Goal: Information Seeking & Learning: Learn about a topic

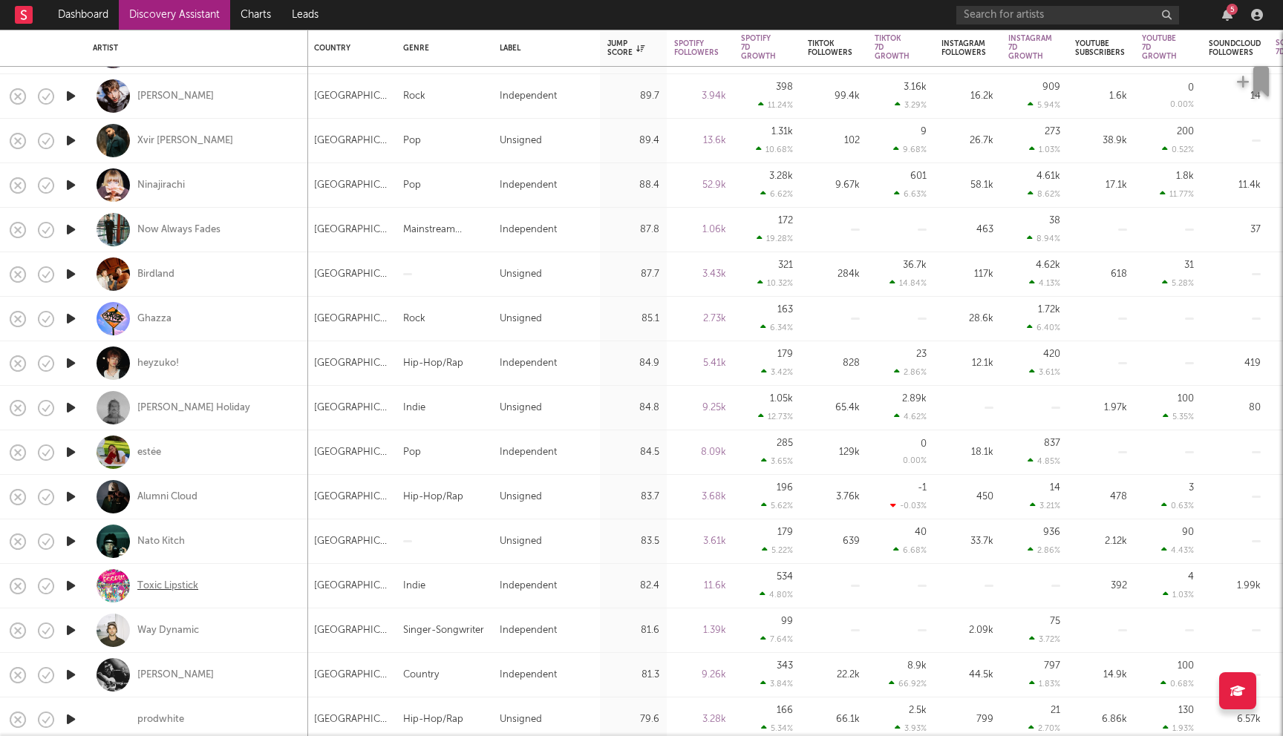
click at [154, 585] on div "Toxic Lipstick" at bounding box center [167, 586] width 61 height 13
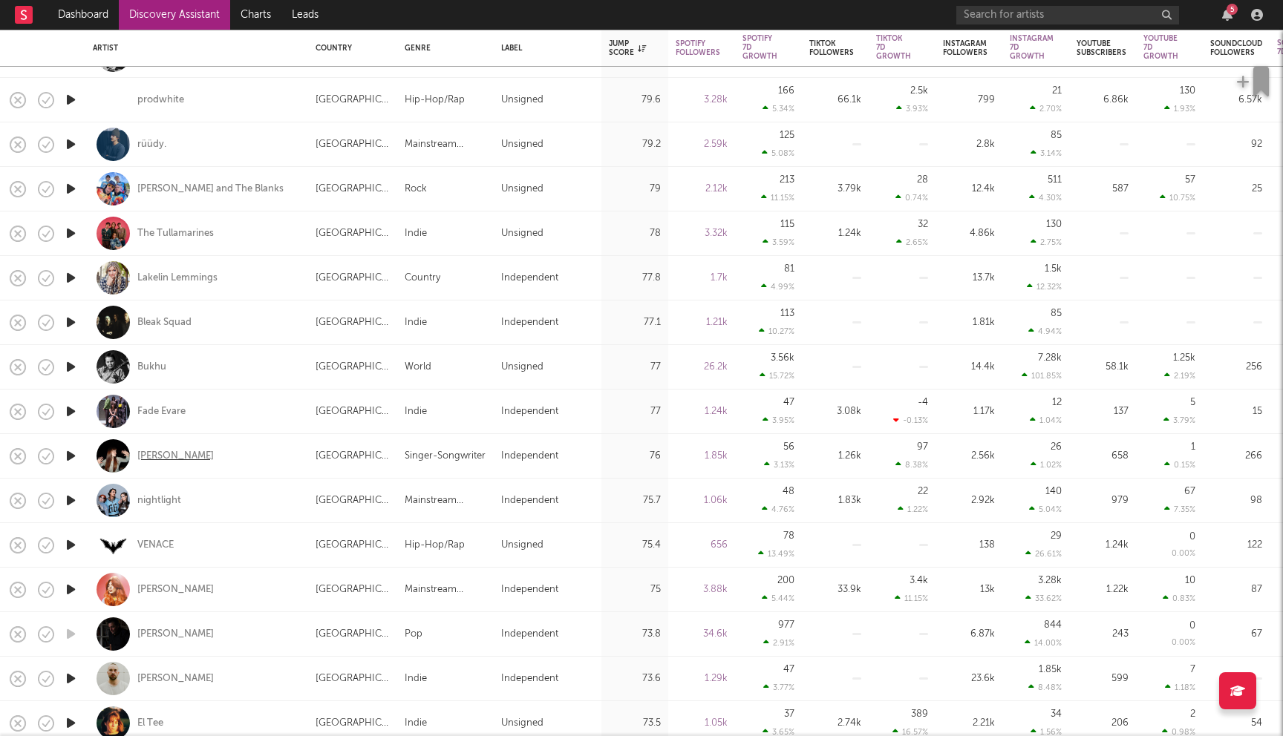
click at [140, 457] on div "[PERSON_NAME]" at bounding box center [175, 456] width 76 height 13
click at [104, 16] on link "Dashboard" at bounding box center [83, 15] width 71 height 30
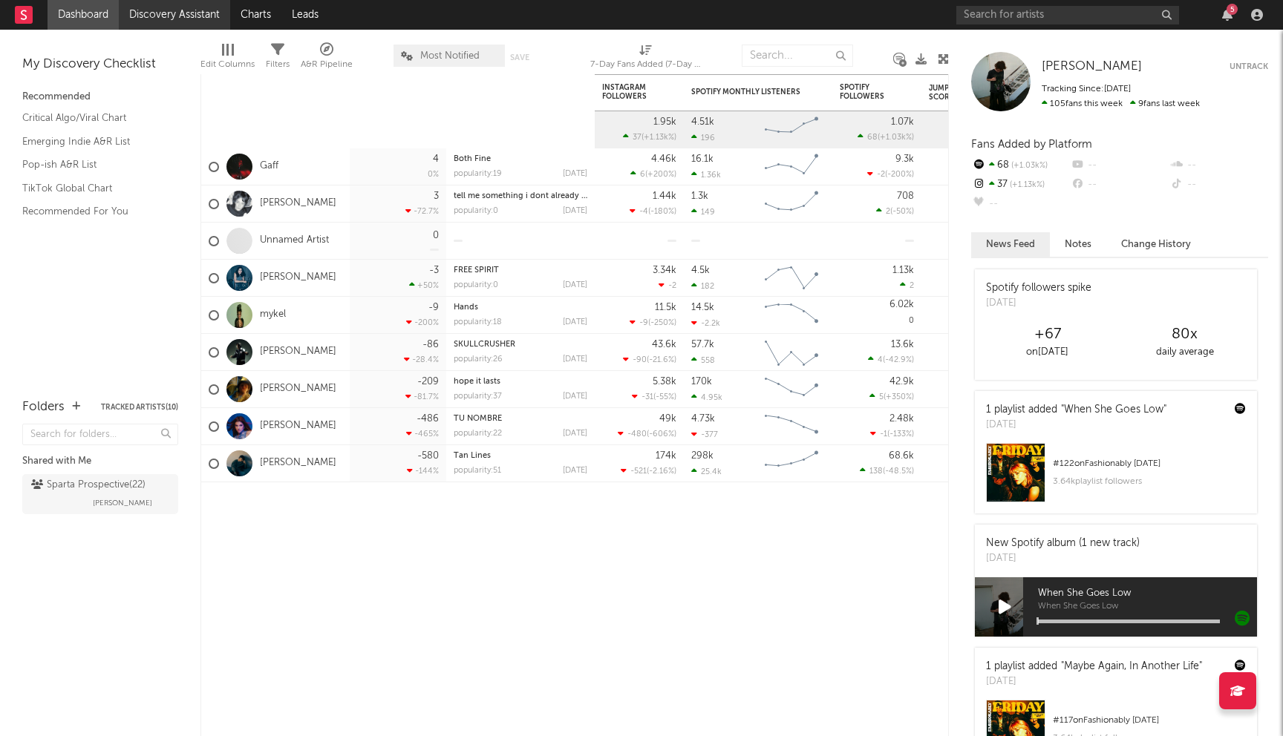
click at [171, 24] on link "Discovery Assistant" at bounding box center [174, 15] width 111 height 30
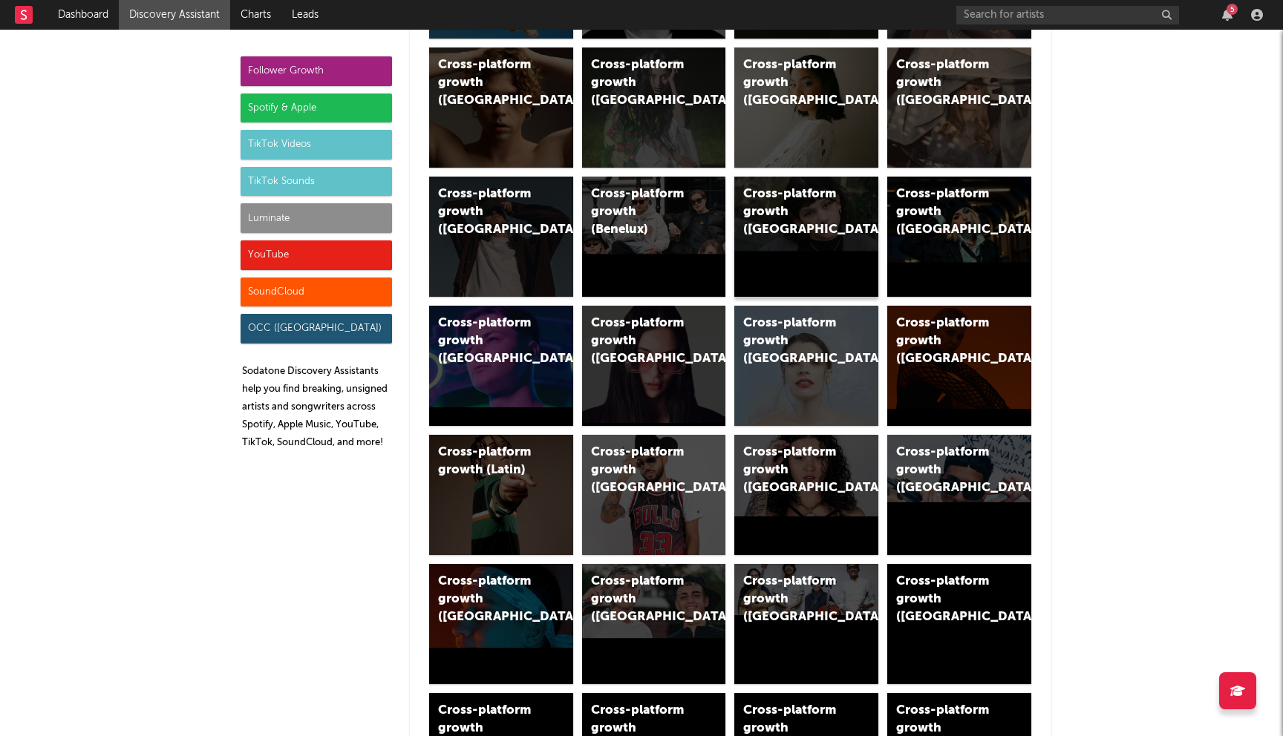
scroll to position [59, 0]
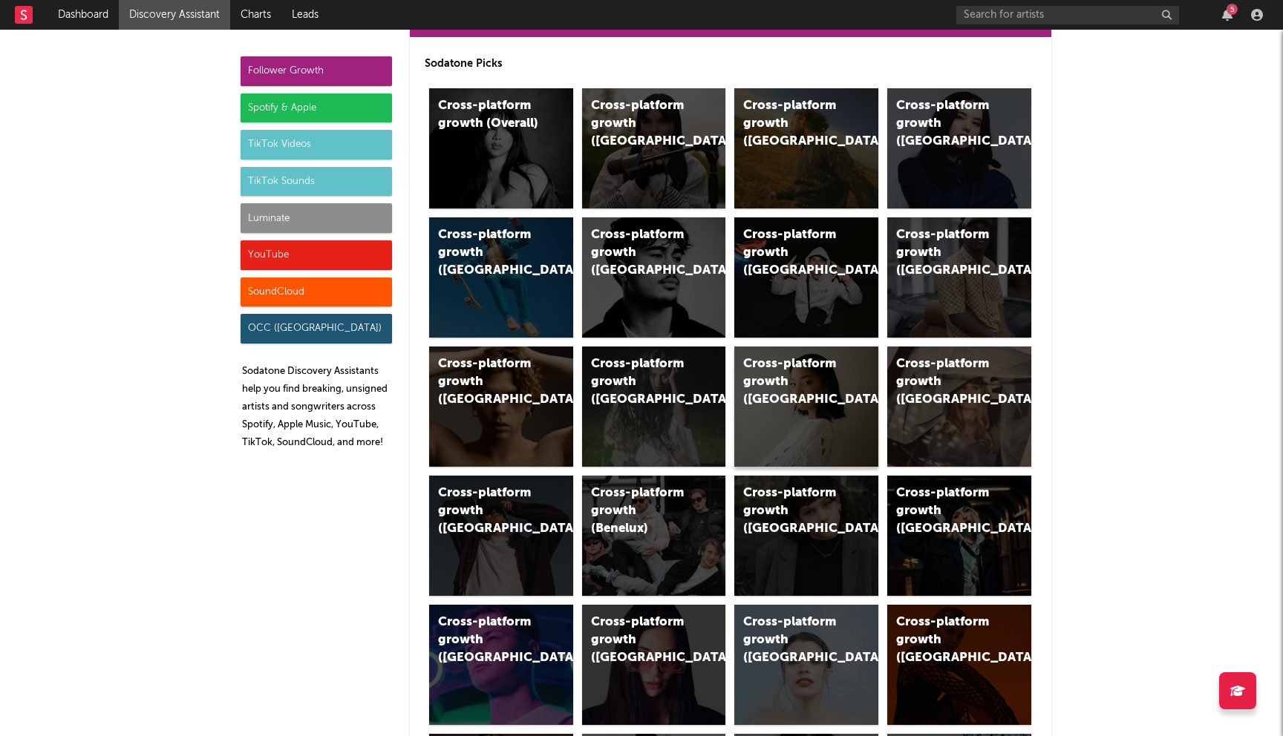
click at [768, 388] on div "Cross-platform growth (Norway)" at bounding box center [793, 382] width 101 height 53
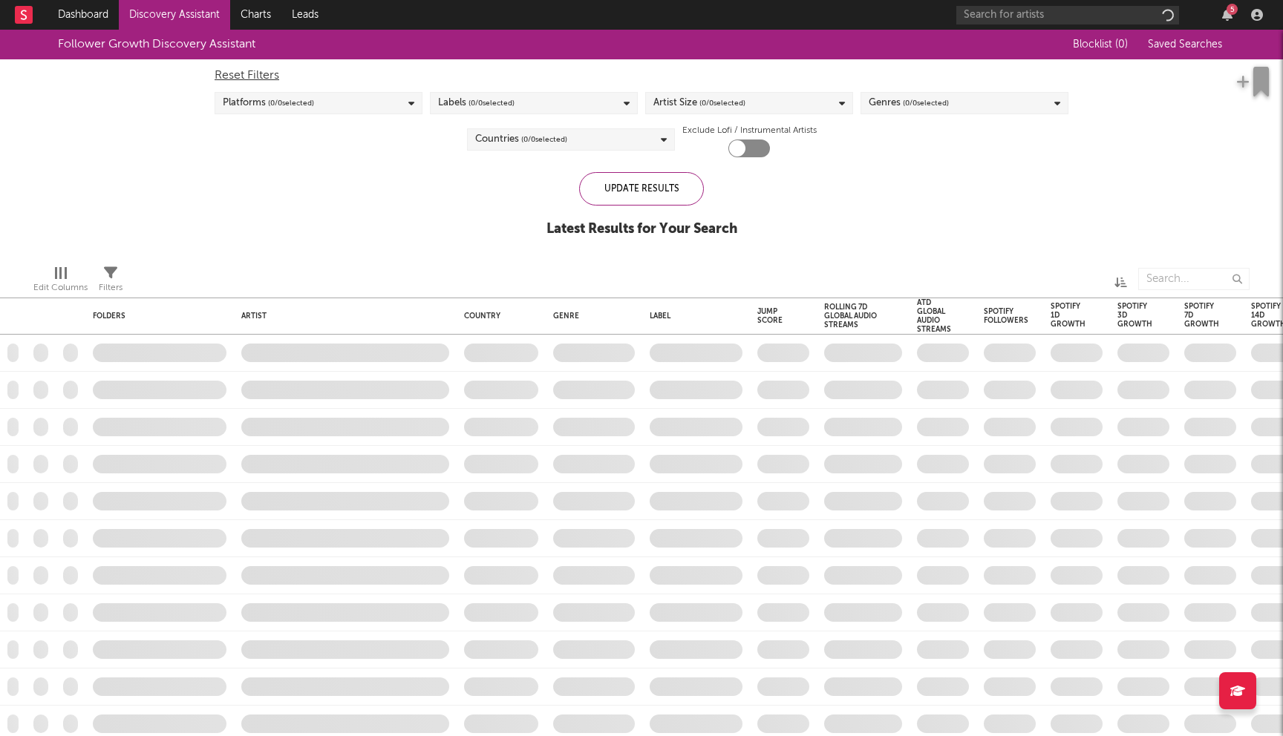
checkbox input "true"
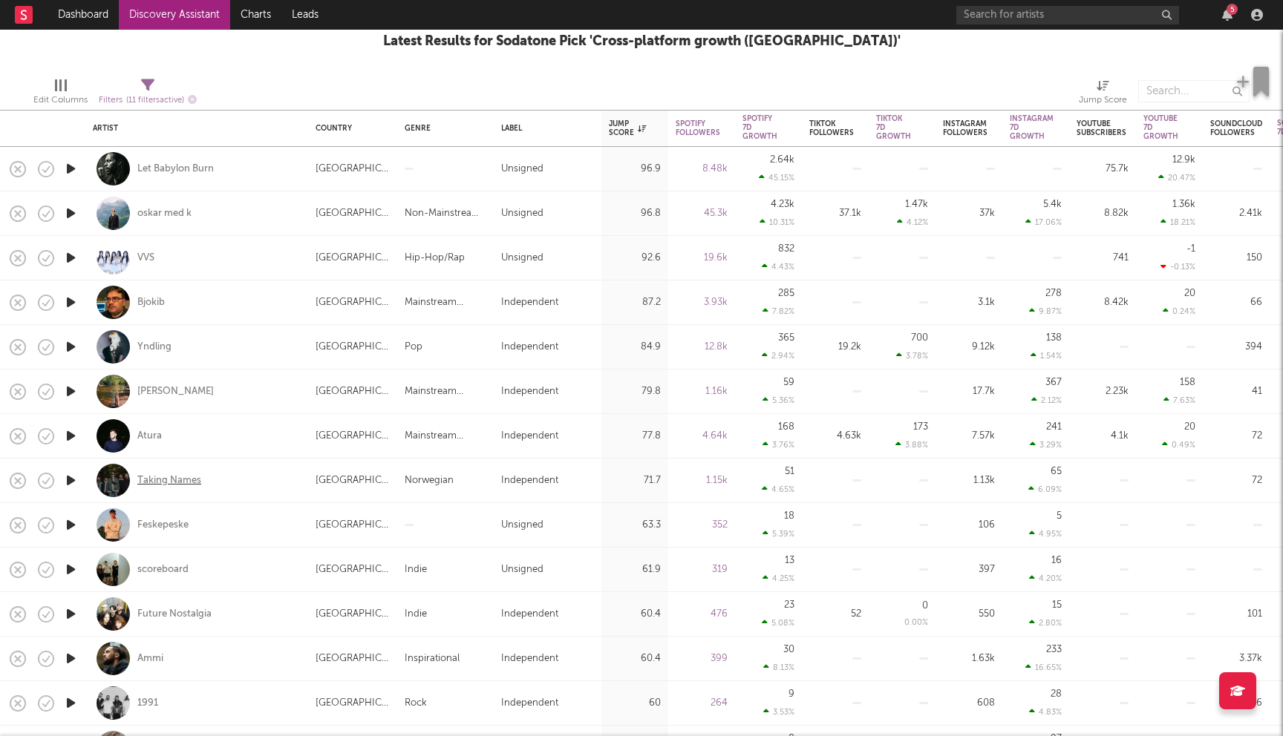
click at [171, 485] on div "Taking Names" at bounding box center [169, 480] width 64 height 13
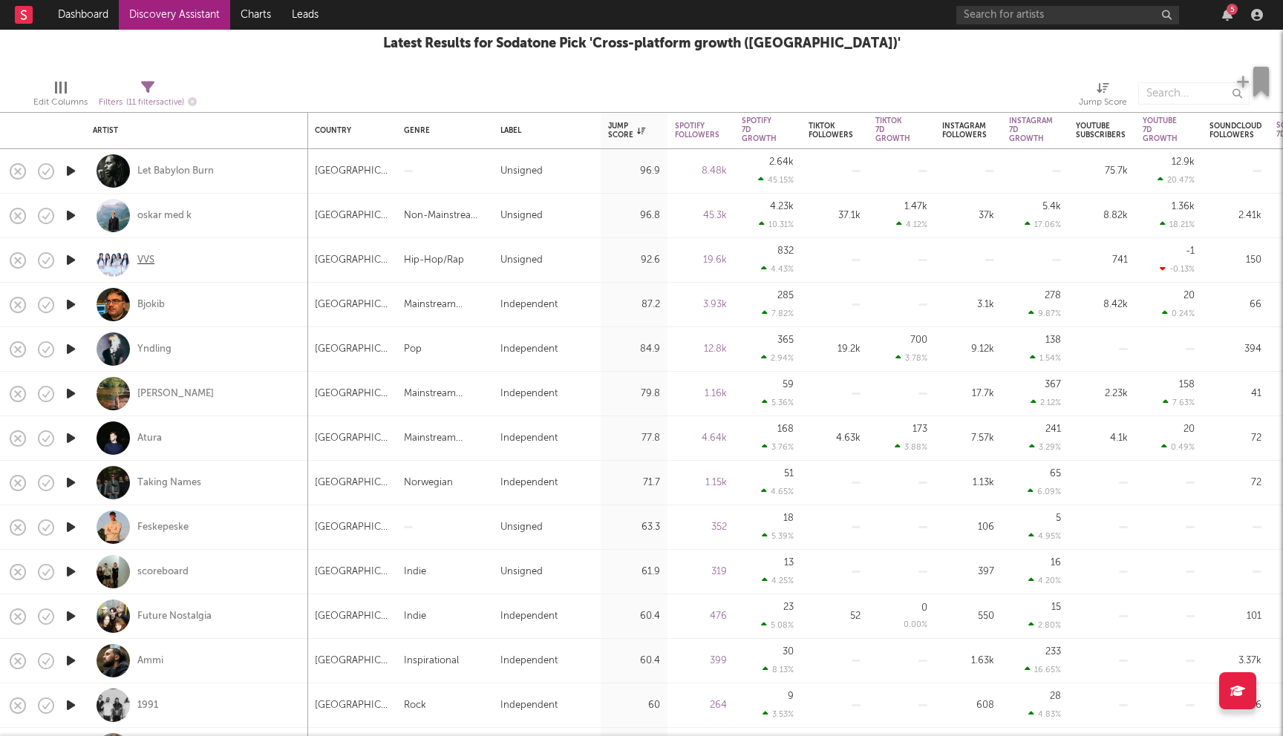
click at [151, 261] on div "VVS" at bounding box center [145, 260] width 17 height 13
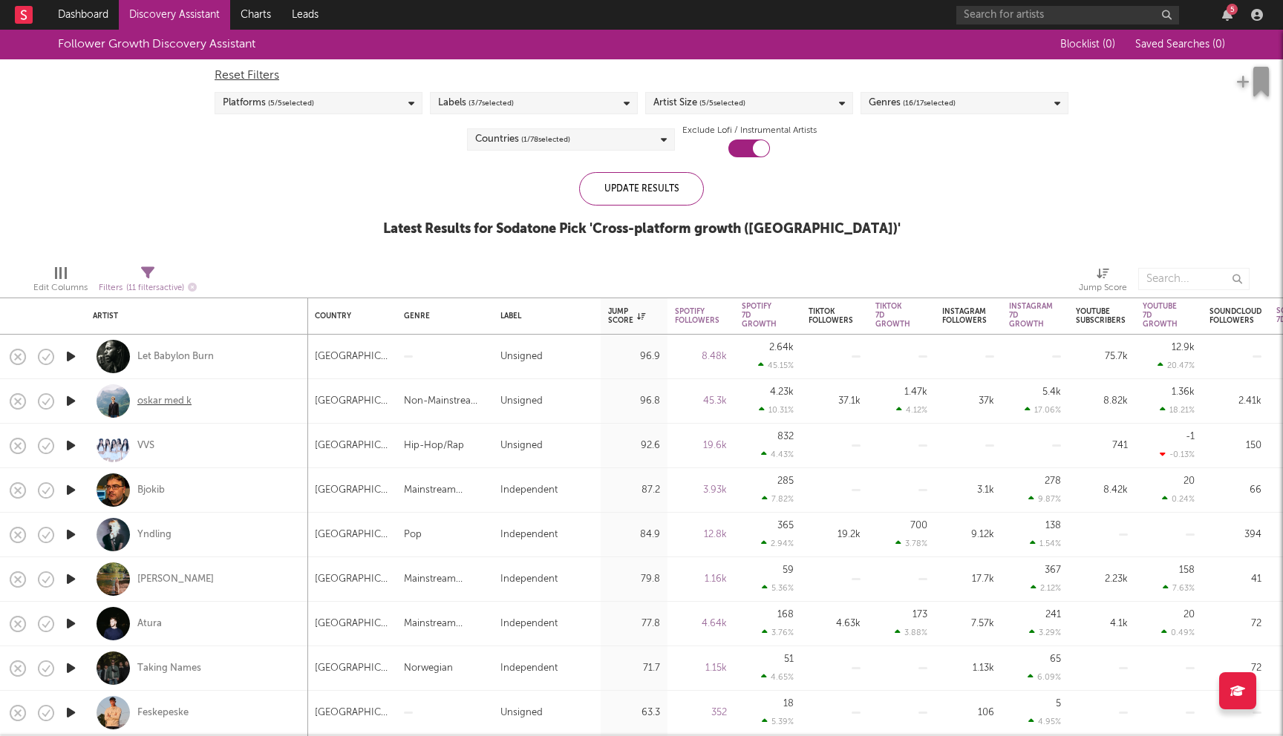
click at [172, 399] on div "oskar med k" at bounding box center [164, 401] width 54 height 13
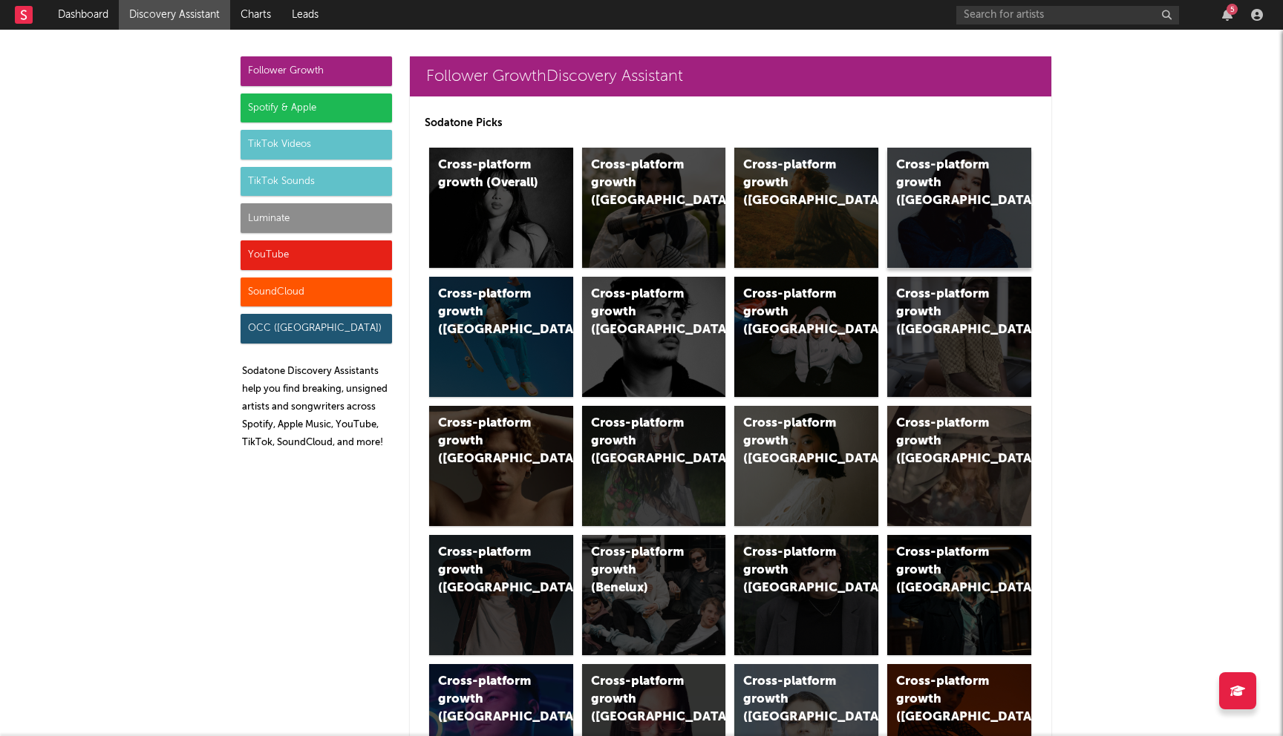
click at [939, 207] on div "Cross-platform growth (Canada)" at bounding box center [946, 183] width 101 height 53
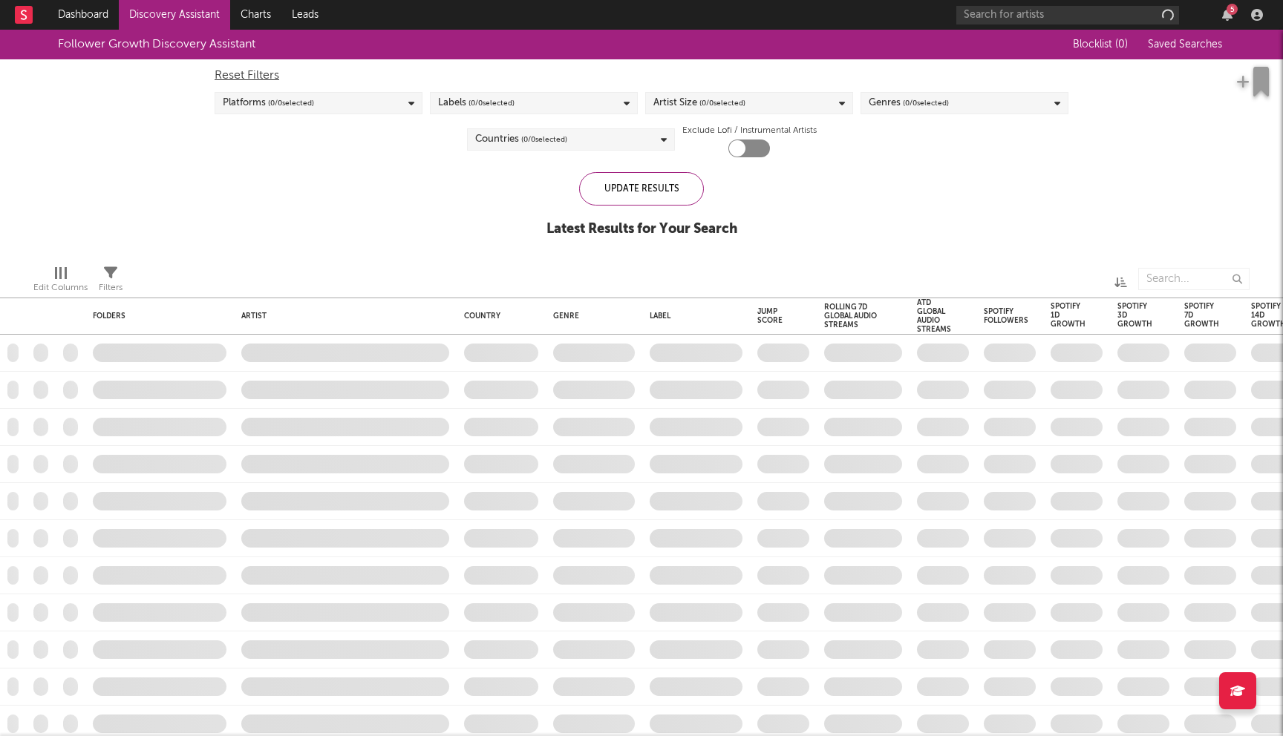
checkbox input "true"
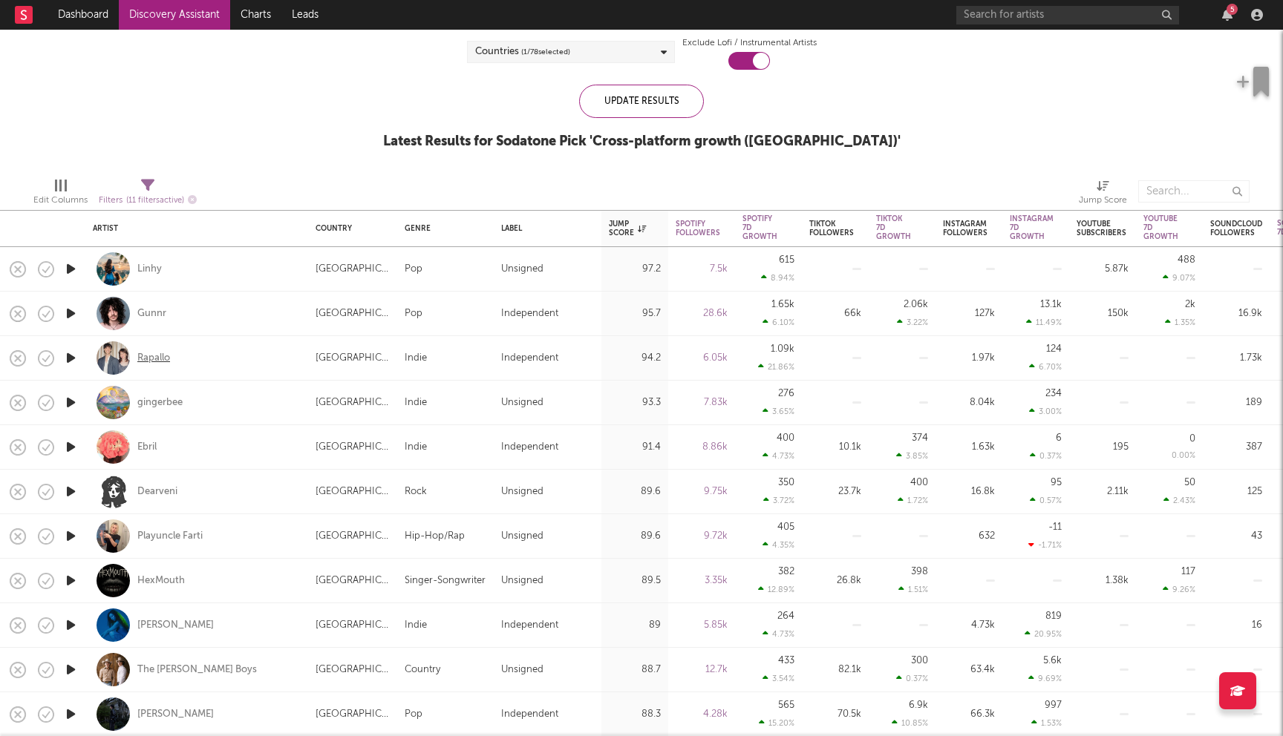
click at [154, 357] on div "Rapallo" at bounding box center [153, 358] width 33 height 13
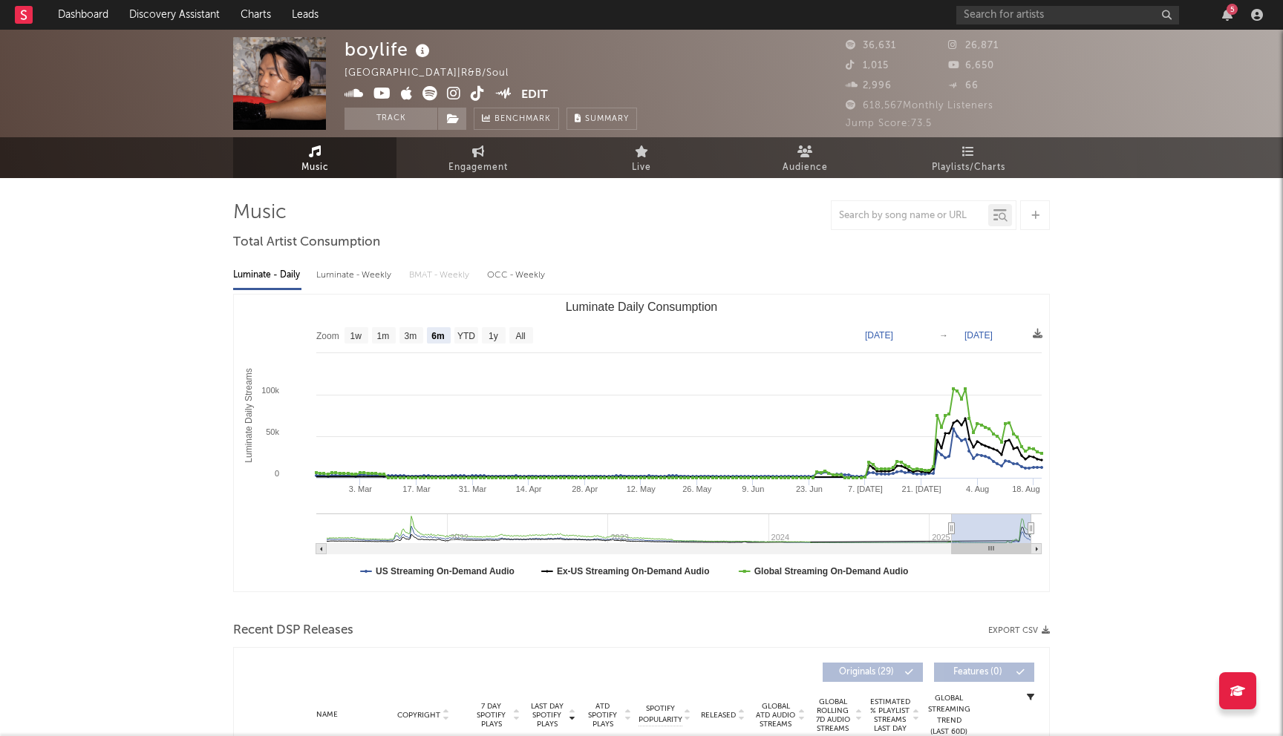
select select "6m"
click at [165, 17] on link "Discovery Assistant" at bounding box center [174, 15] width 111 height 30
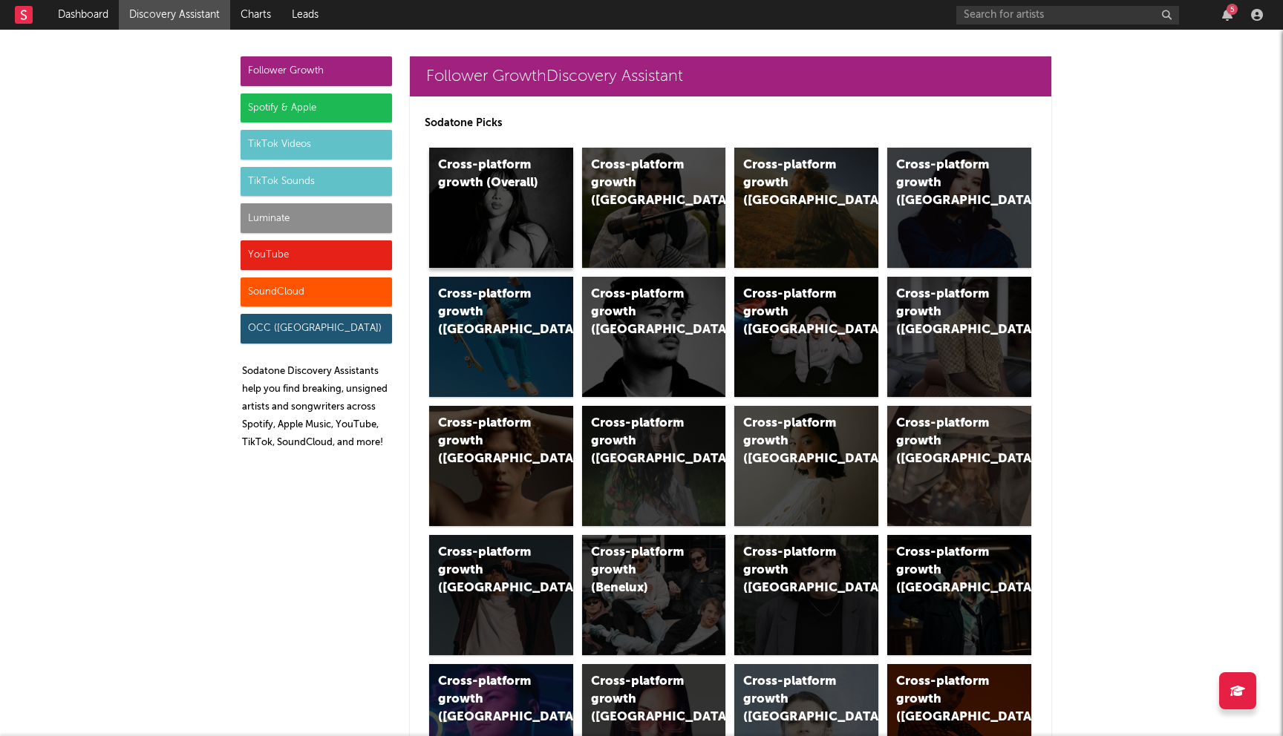
click at [511, 218] on div "Cross-platform growth (Overall)" at bounding box center [501, 208] width 144 height 120
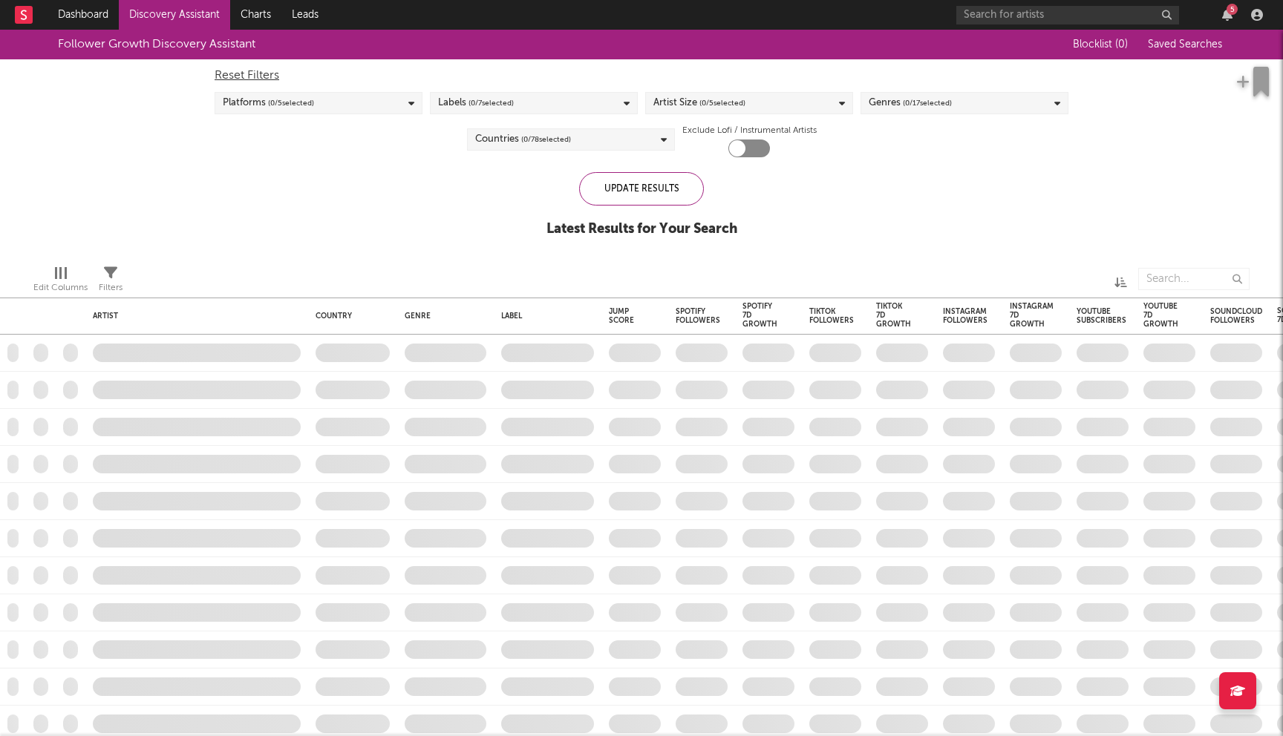
checkbox input "true"
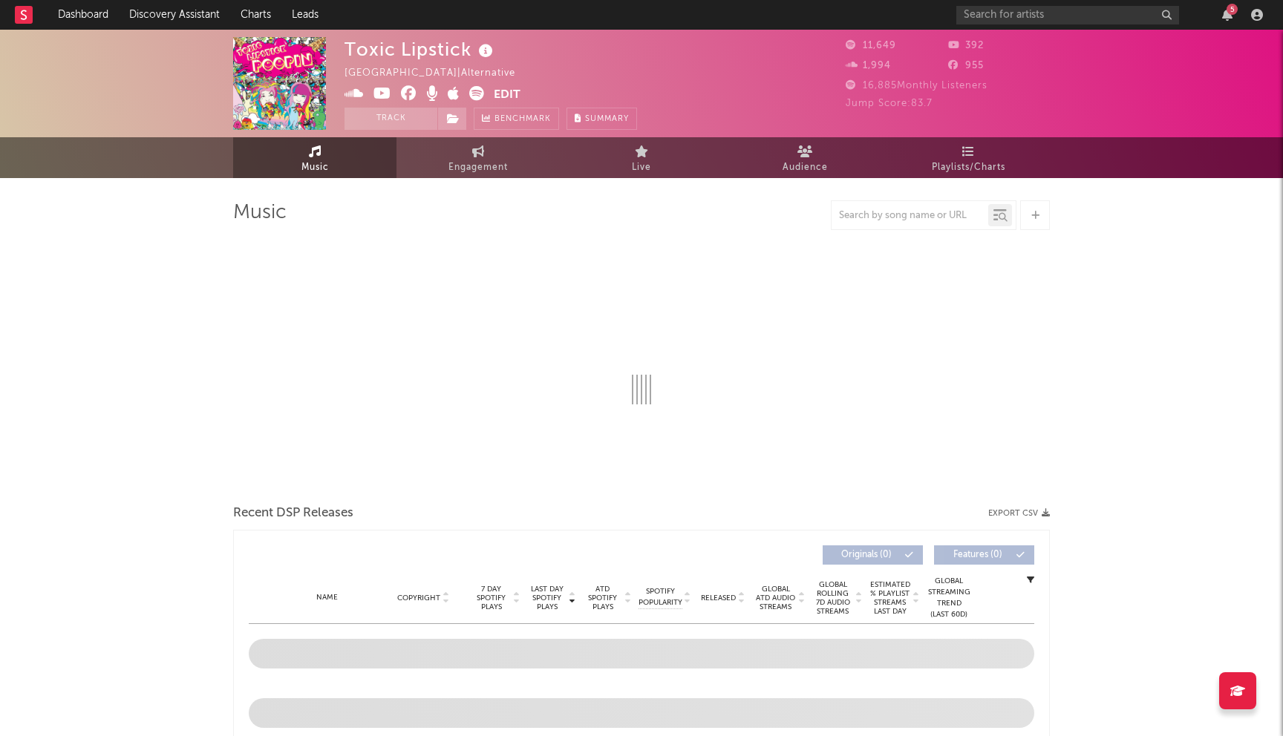
select select "1w"
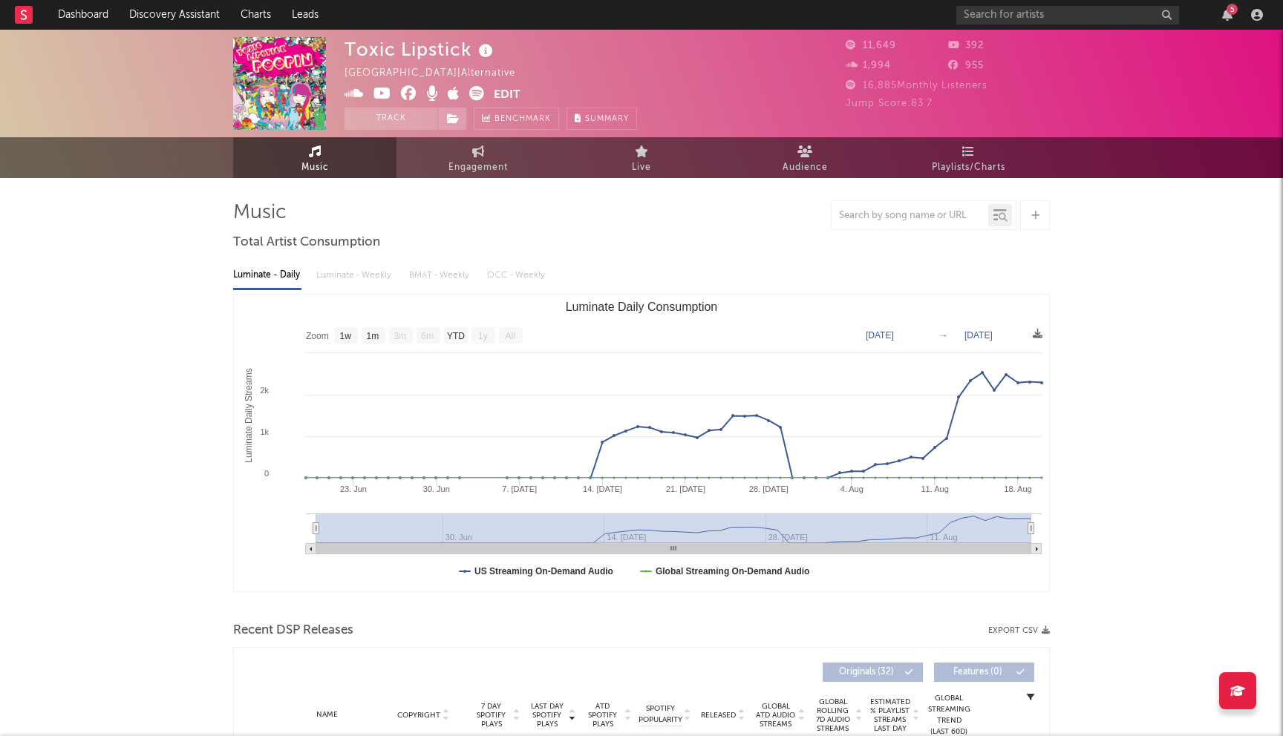
click at [378, 88] on icon at bounding box center [382, 93] width 18 height 15
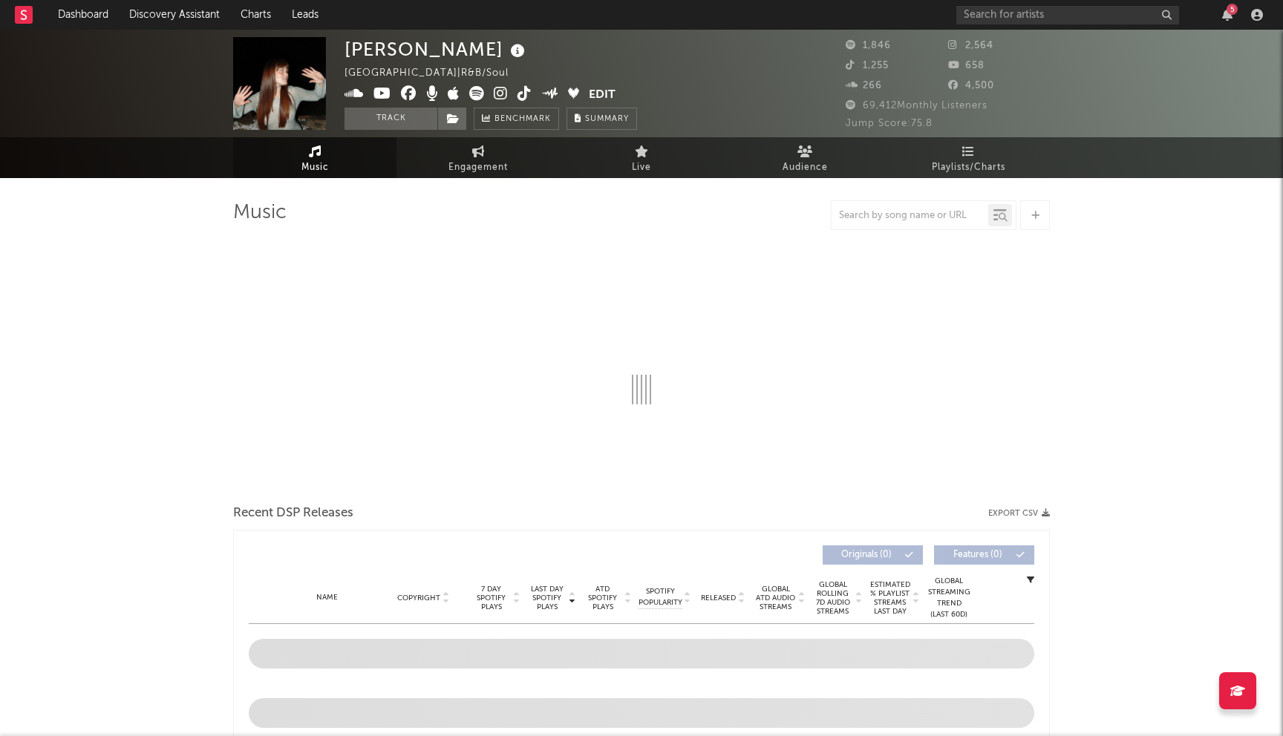
select select "1w"
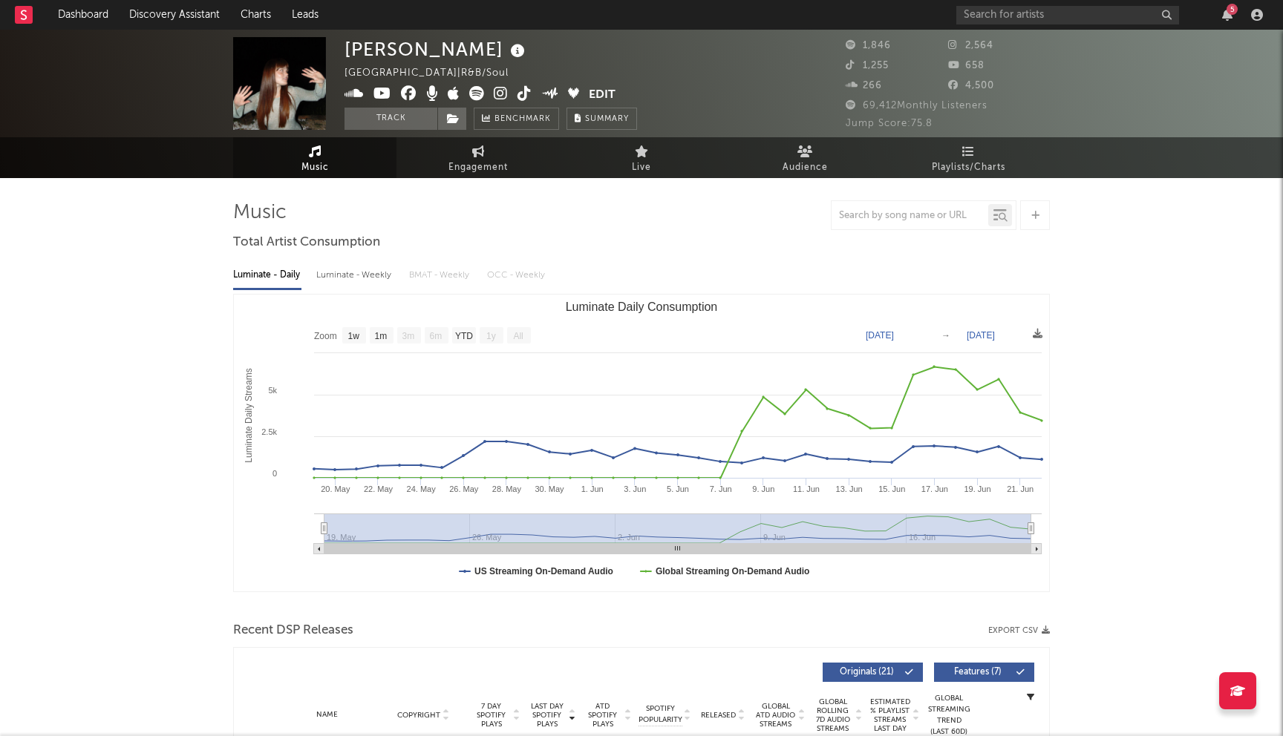
click at [499, 91] on icon at bounding box center [501, 93] width 14 height 15
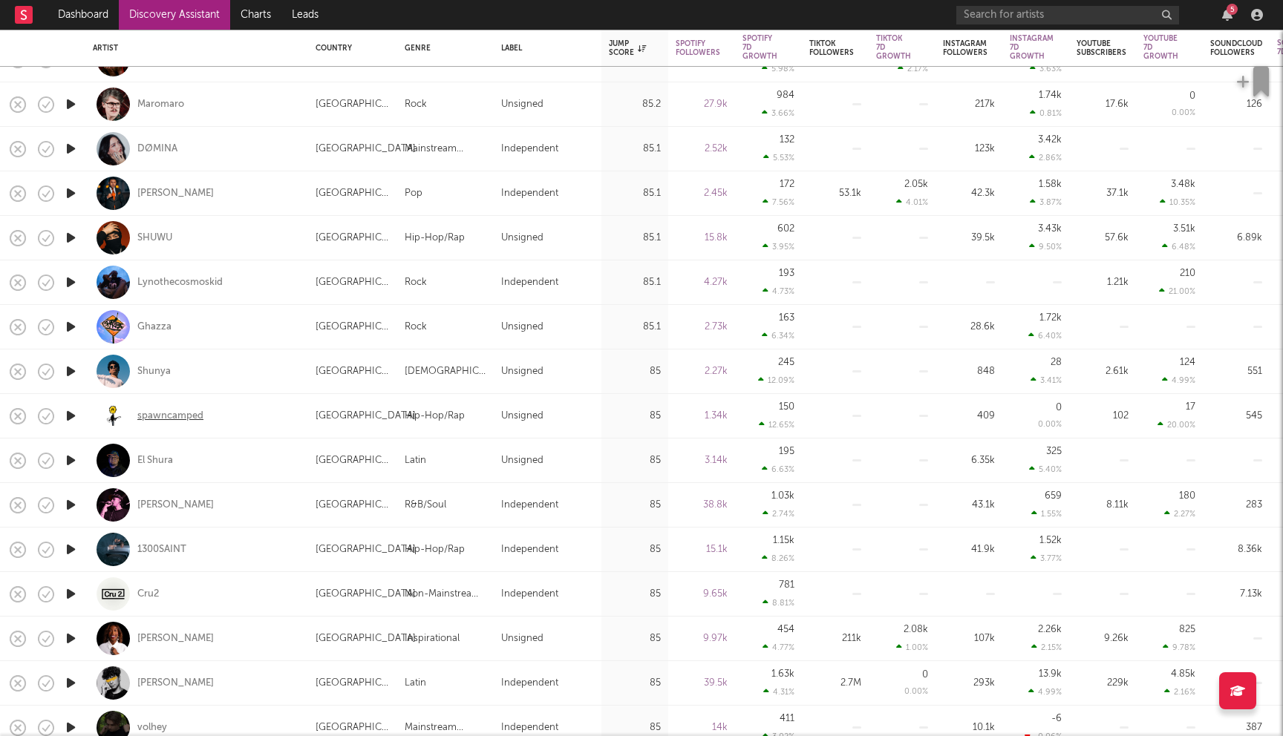
click at [186, 416] on div "spawncamped" at bounding box center [170, 416] width 66 height 13
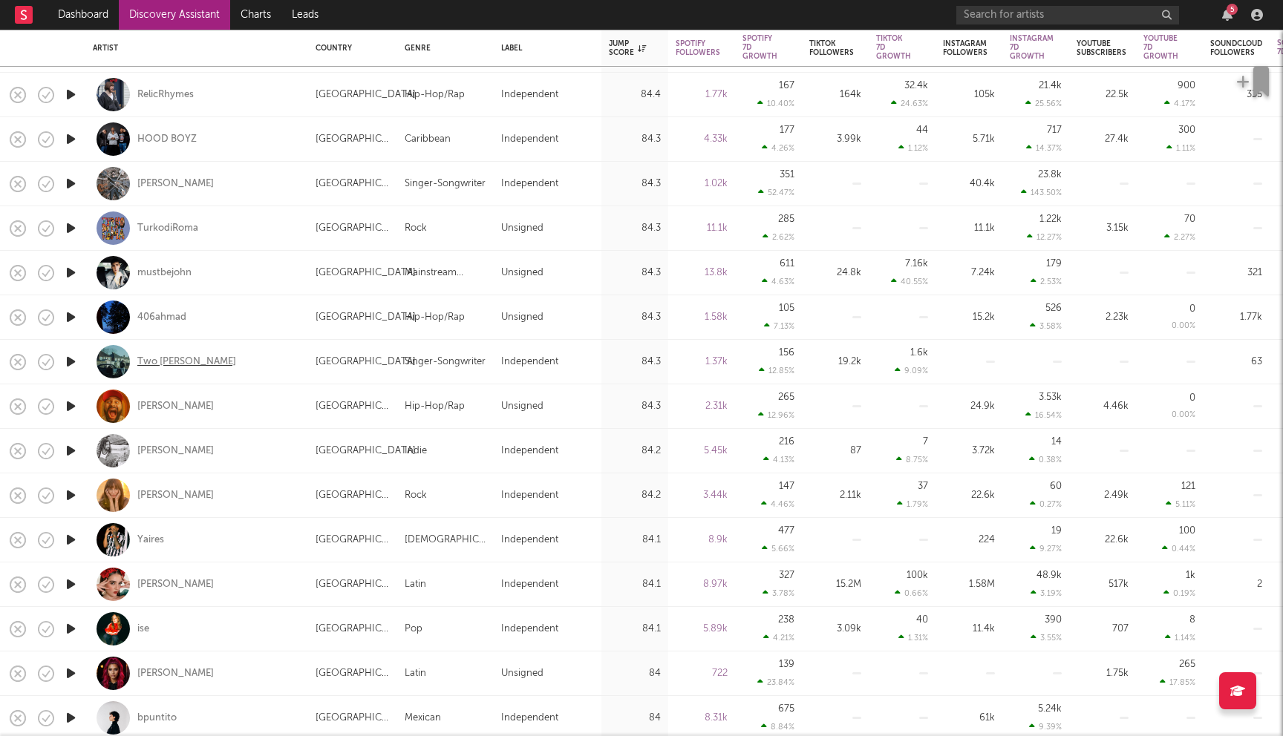
click at [165, 359] on div "Two [PERSON_NAME]" at bounding box center [186, 362] width 99 height 13
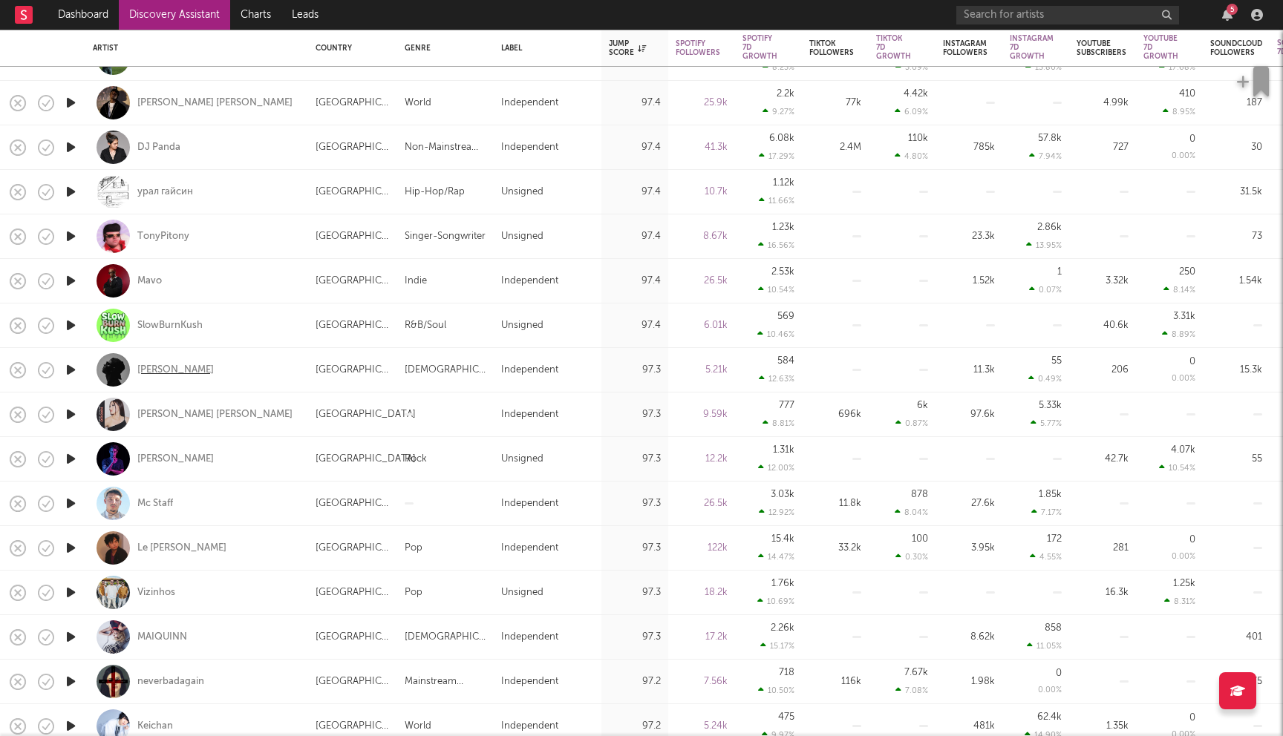
click at [183, 373] on div "[PERSON_NAME]" at bounding box center [175, 370] width 76 height 13
click at [100, 21] on link "Dashboard" at bounding box center [83, 15] width 71 height 30
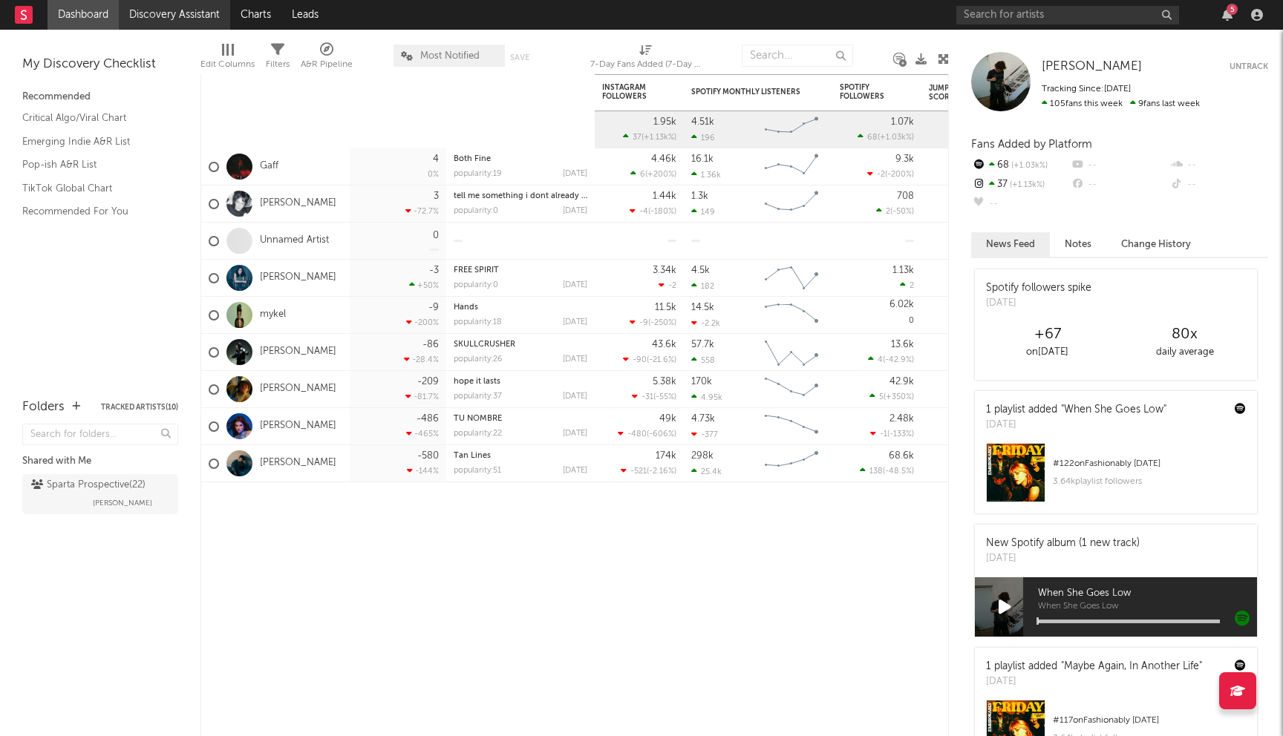
click at [169, 17] on link "Discovery Assistant" at bounding box center [174, 15] width 111 height 30
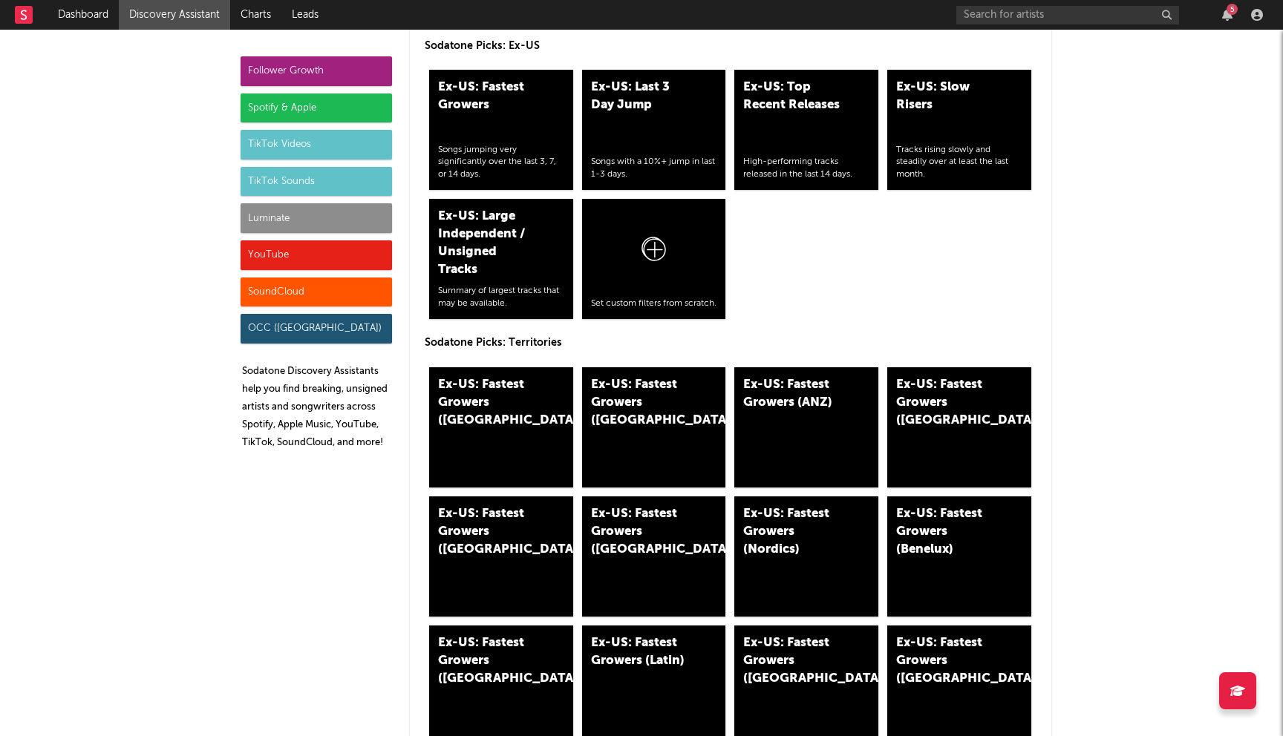
scroll to position [7027, 0]
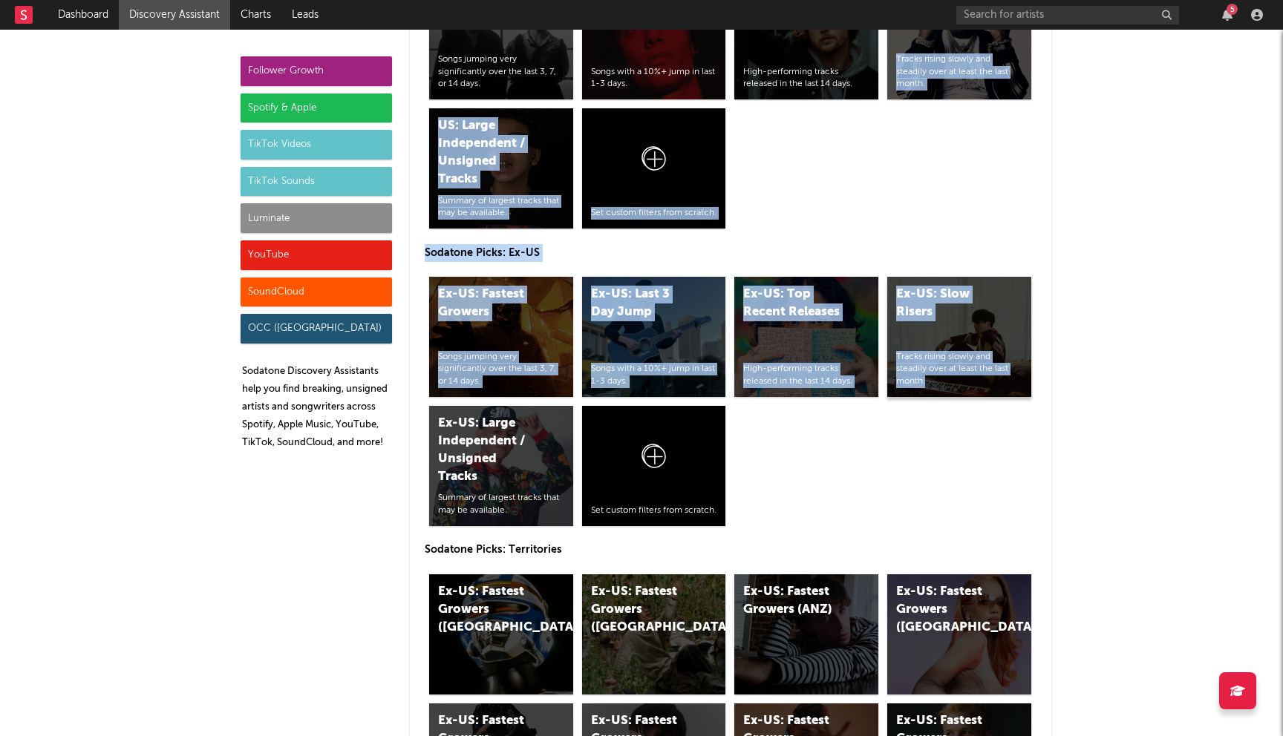
drag, startPoint x: 913, startPoint y: 160, endPoint x: 918, endPoint y: 317, distance: 156.7
click at [918, 317] on div "Sodatone Picks: Global Global: Fastest Growers Songs jumping very significantly…" at bounding box center [730, 495] width 641 height 1729
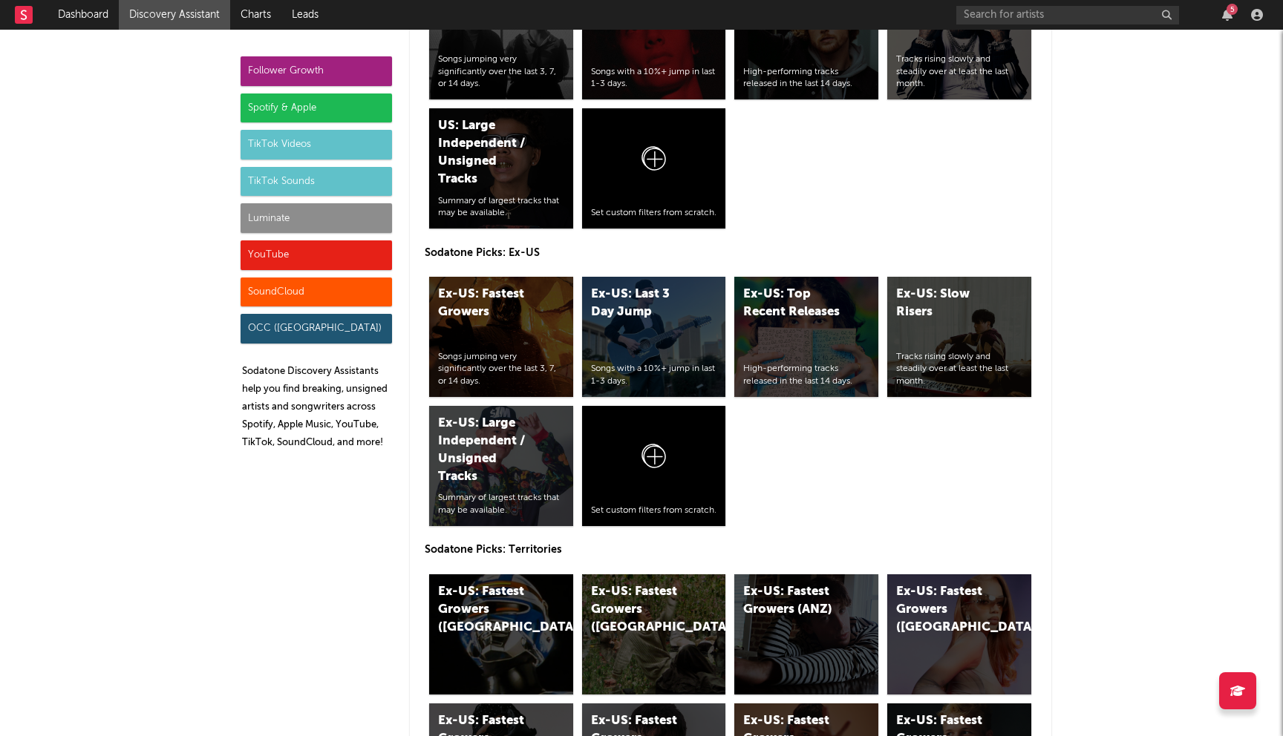
click at [903, 135] on div "US: Fastest Growers Songs jumping very significantly over the last 3, 7, or 14 …" at bounding box center [731, 104] width 612 height 258
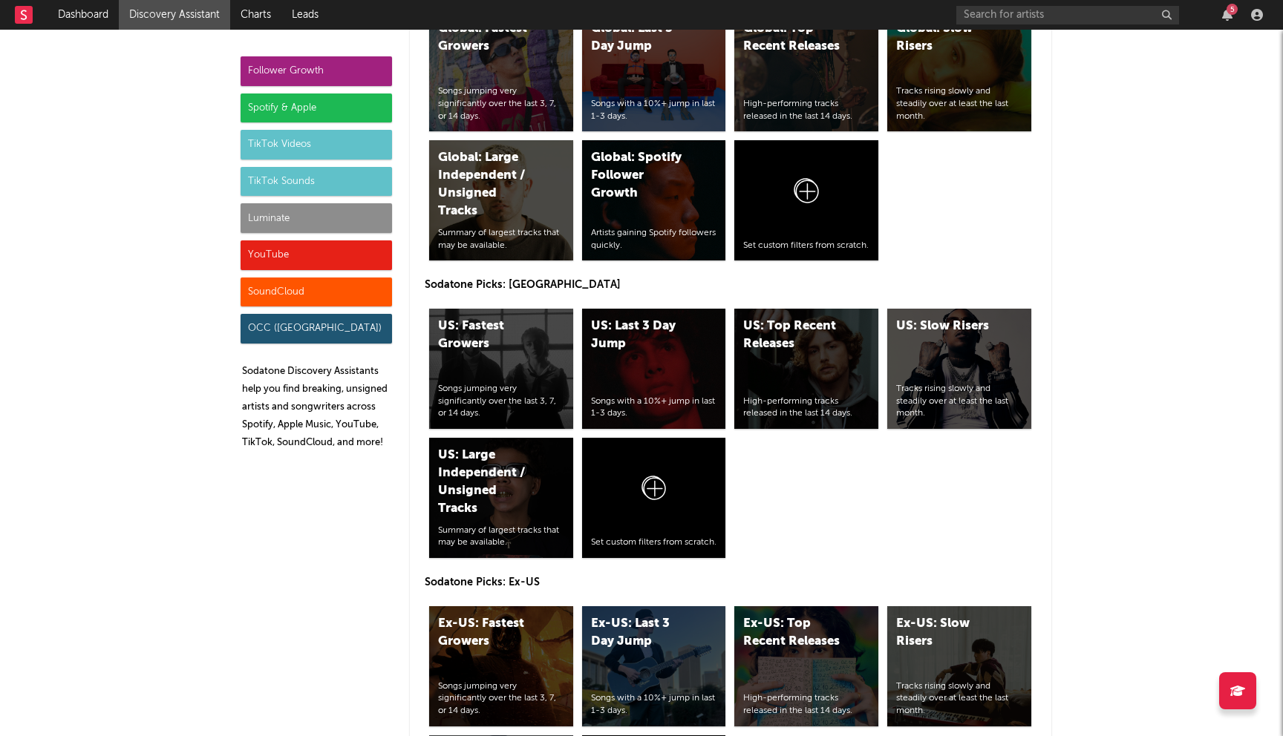
scroll to position [6539, 0]
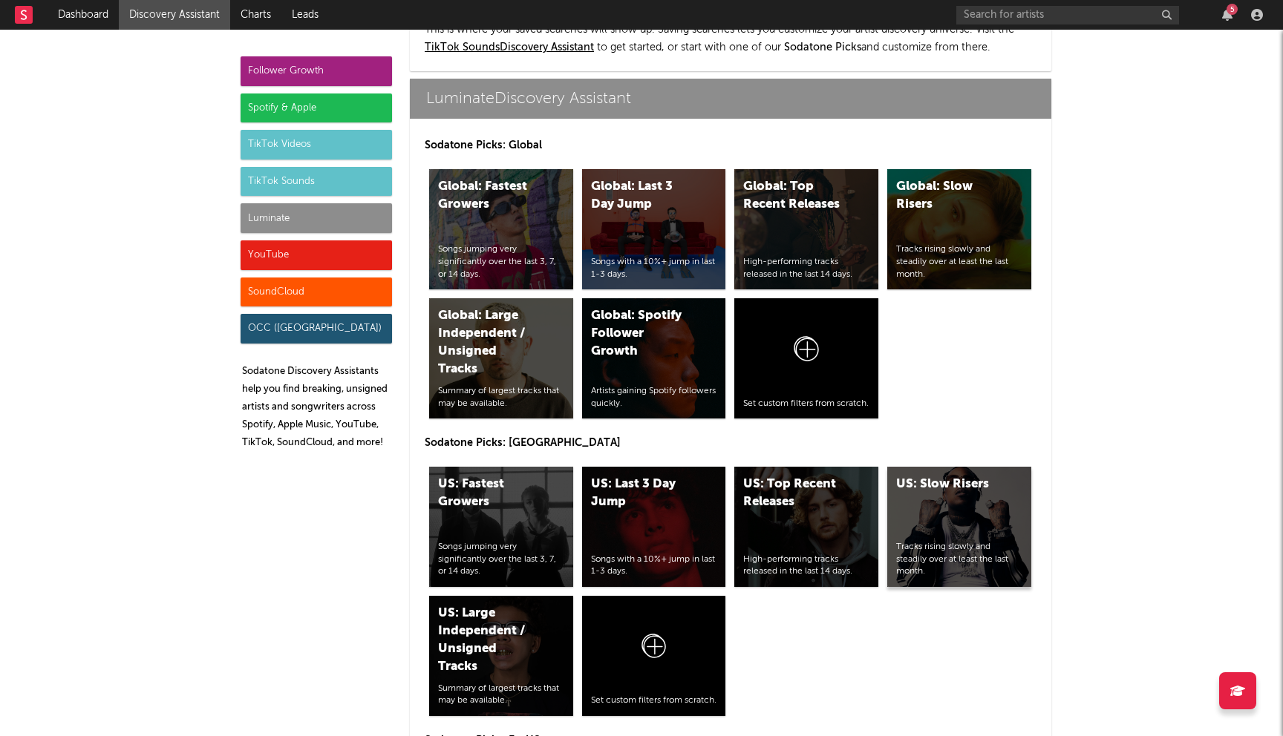
click at [952, 467] on div "US: Slow Risers Tracks rising slowly and steadily over at least the last month." at bounding box center [959, 527] width 144 height 120
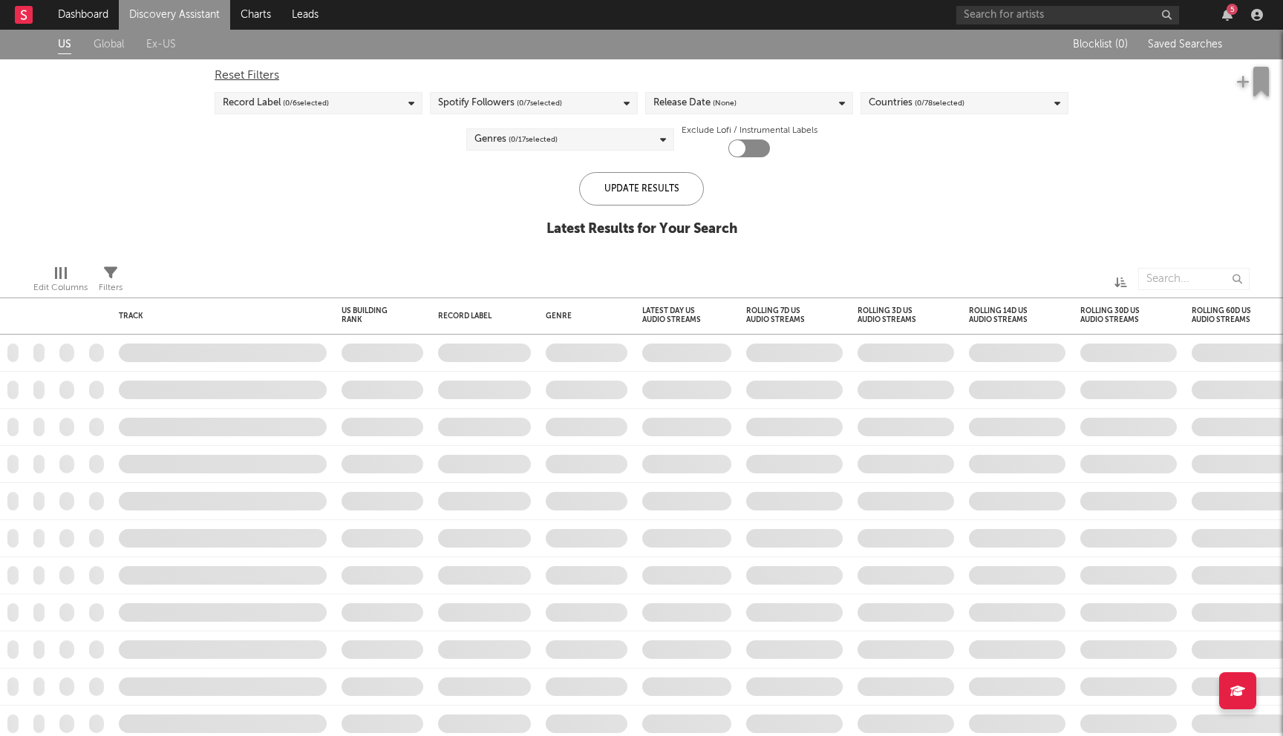
checkbox input "true"
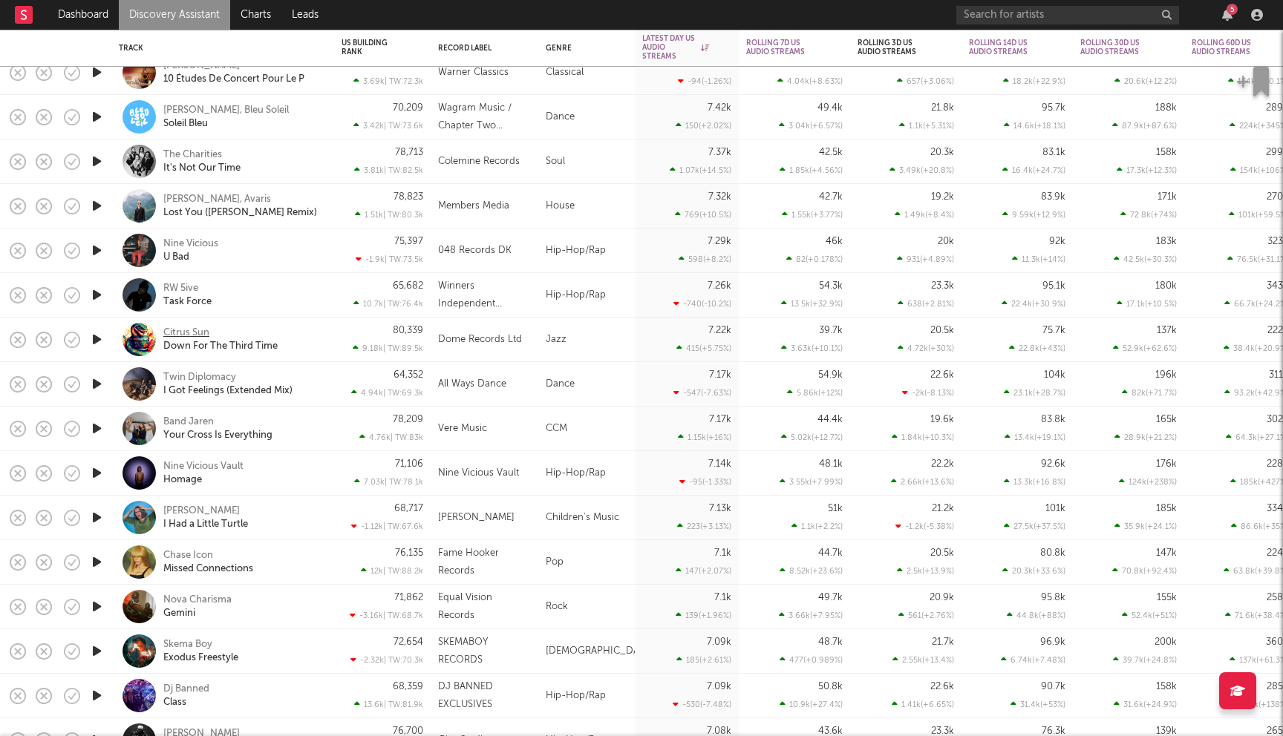
click at [195, 330] on div "Citrus Sun" at bounding box center [186, 333] width 46 height 13
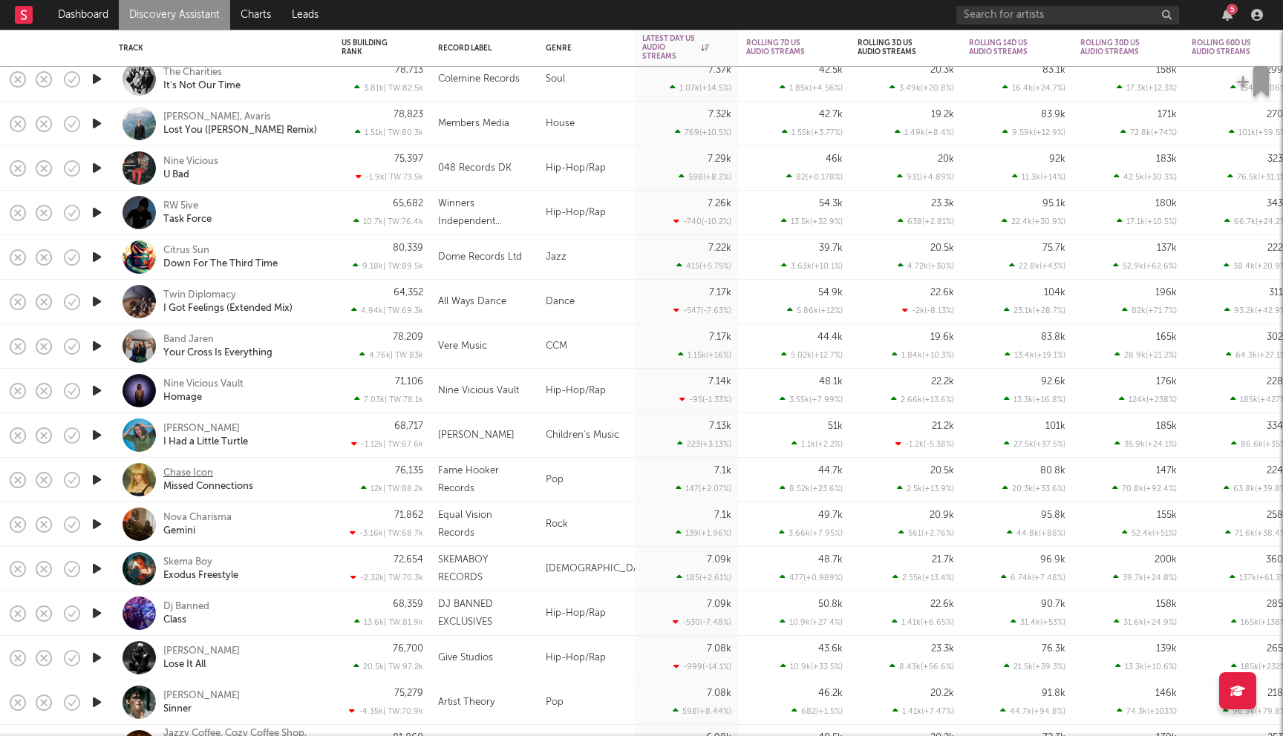
click at [200, 473] on div "Chase Icon" at bounding box center [188, 473] width 50 height 13
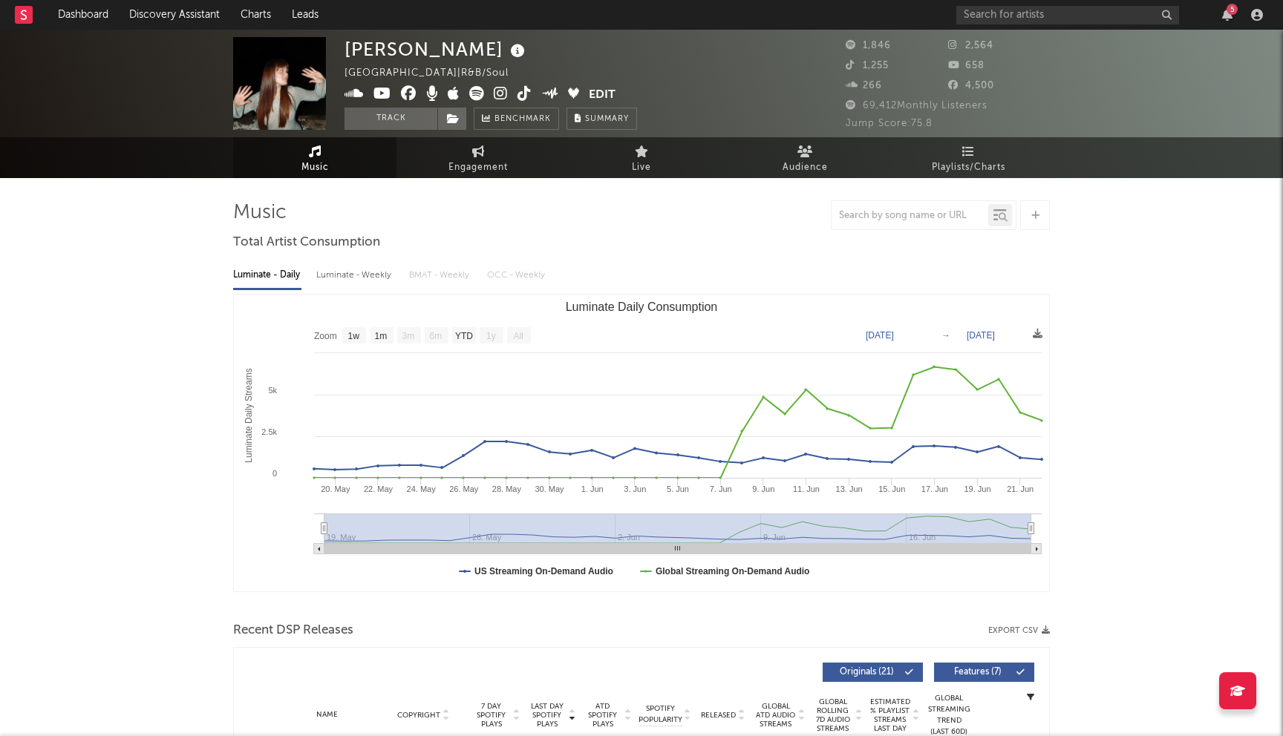
select select "1w"
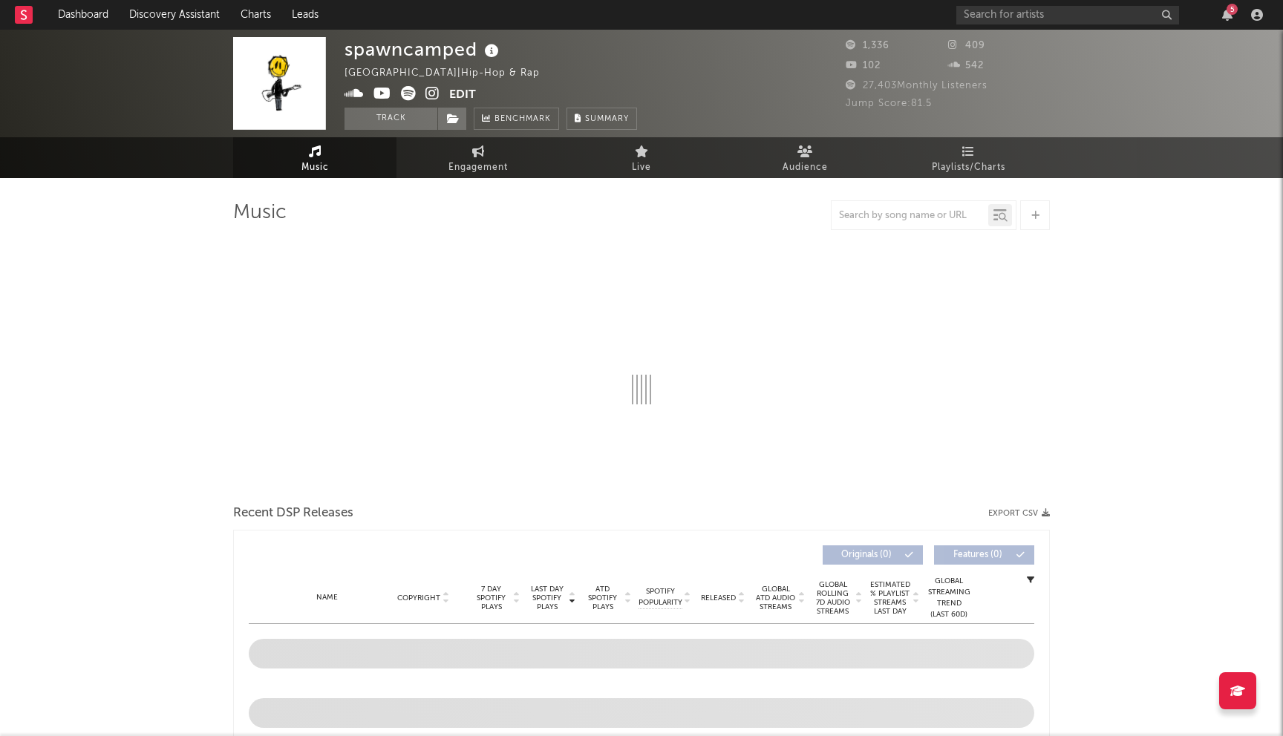
select select "1w"
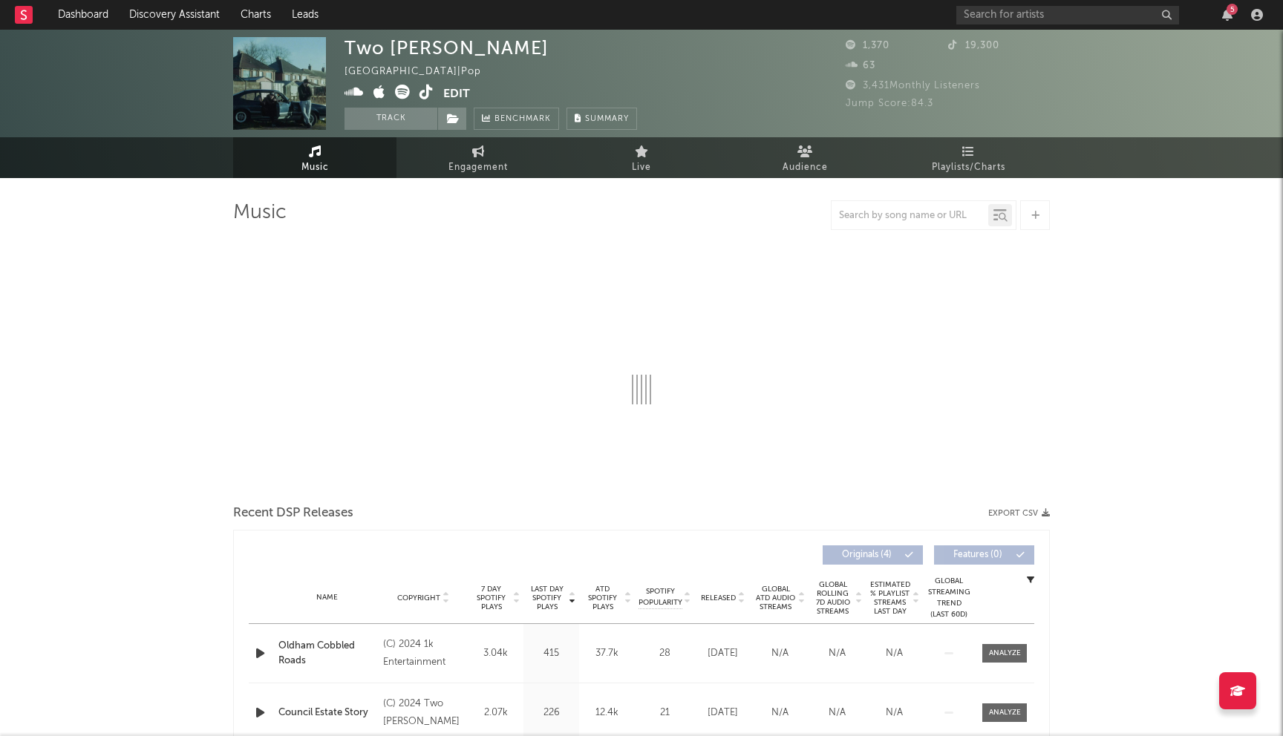
select select "1w"
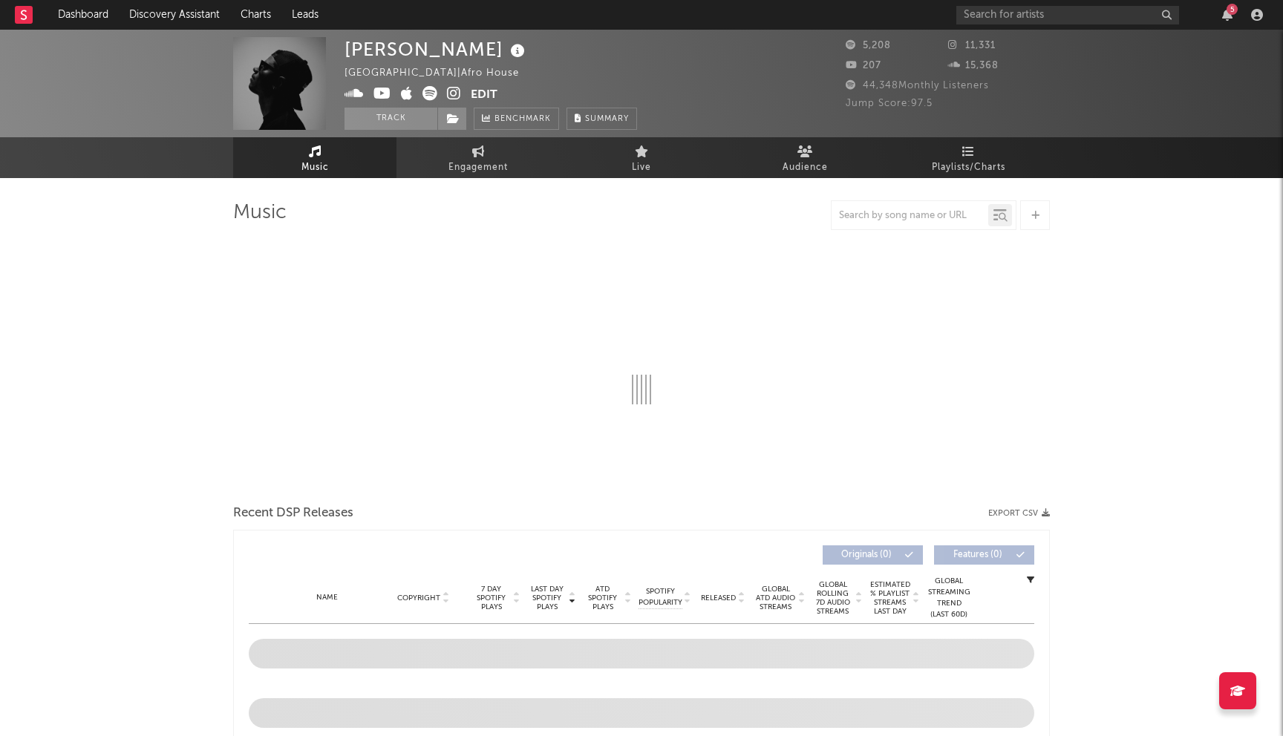
select select "1w"
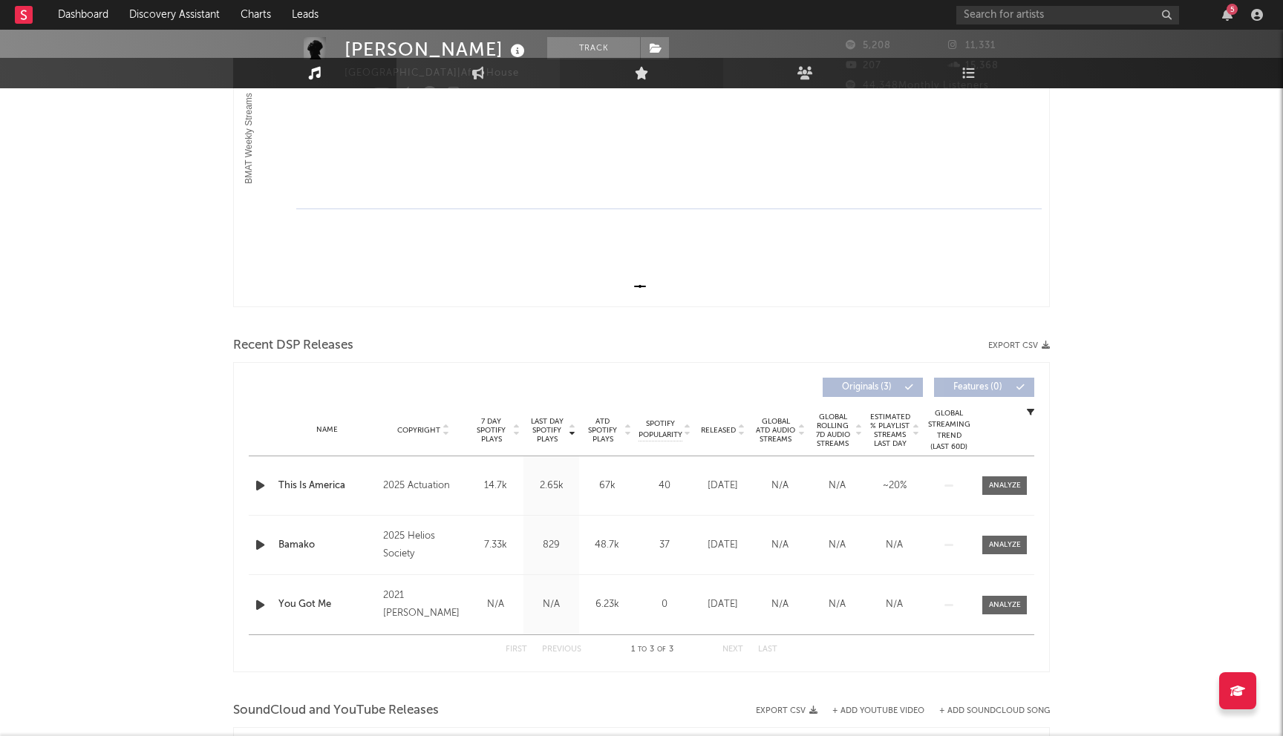
scroll to position [299, 0]
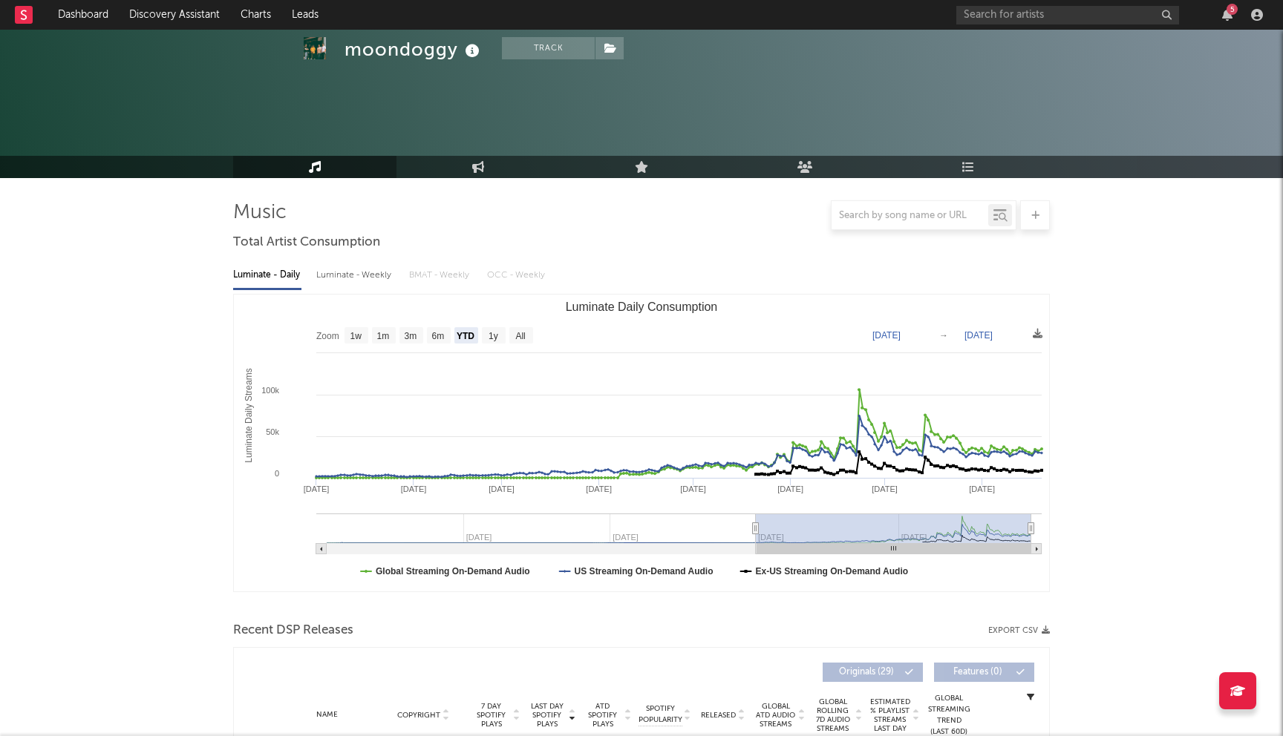
select select "YTD"
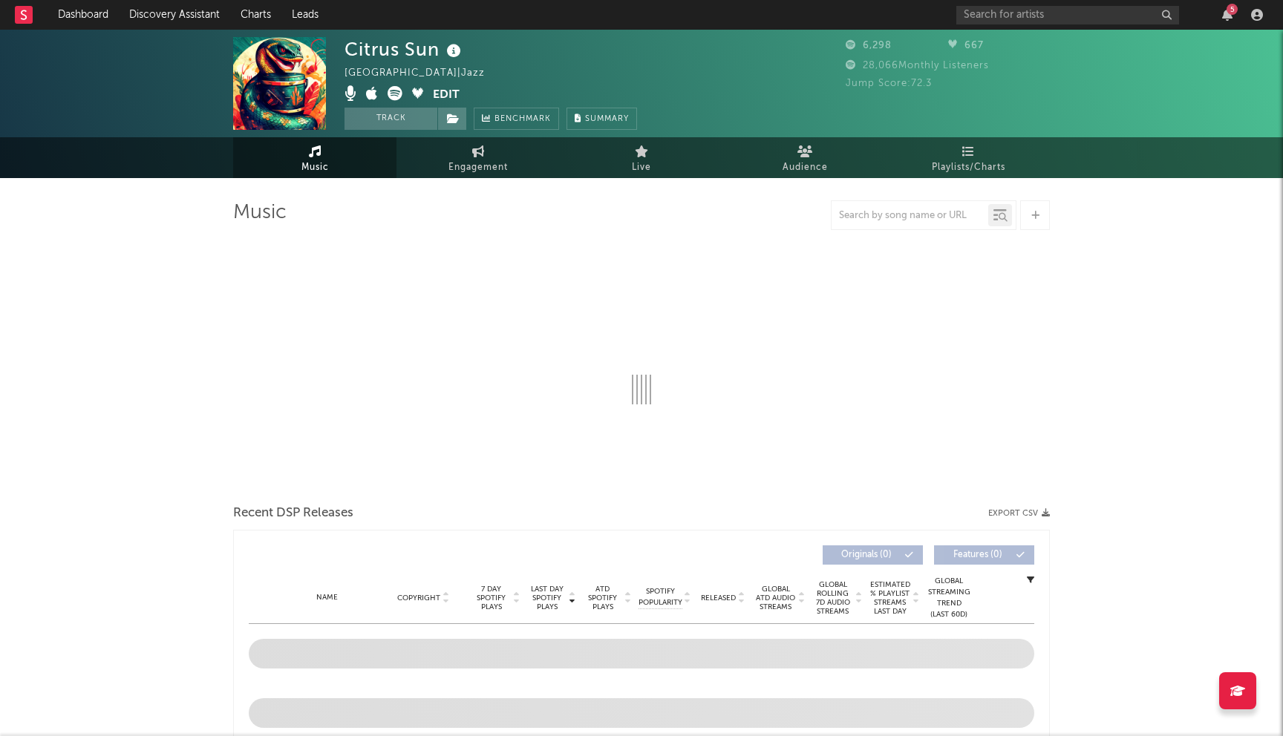
select select "6m"
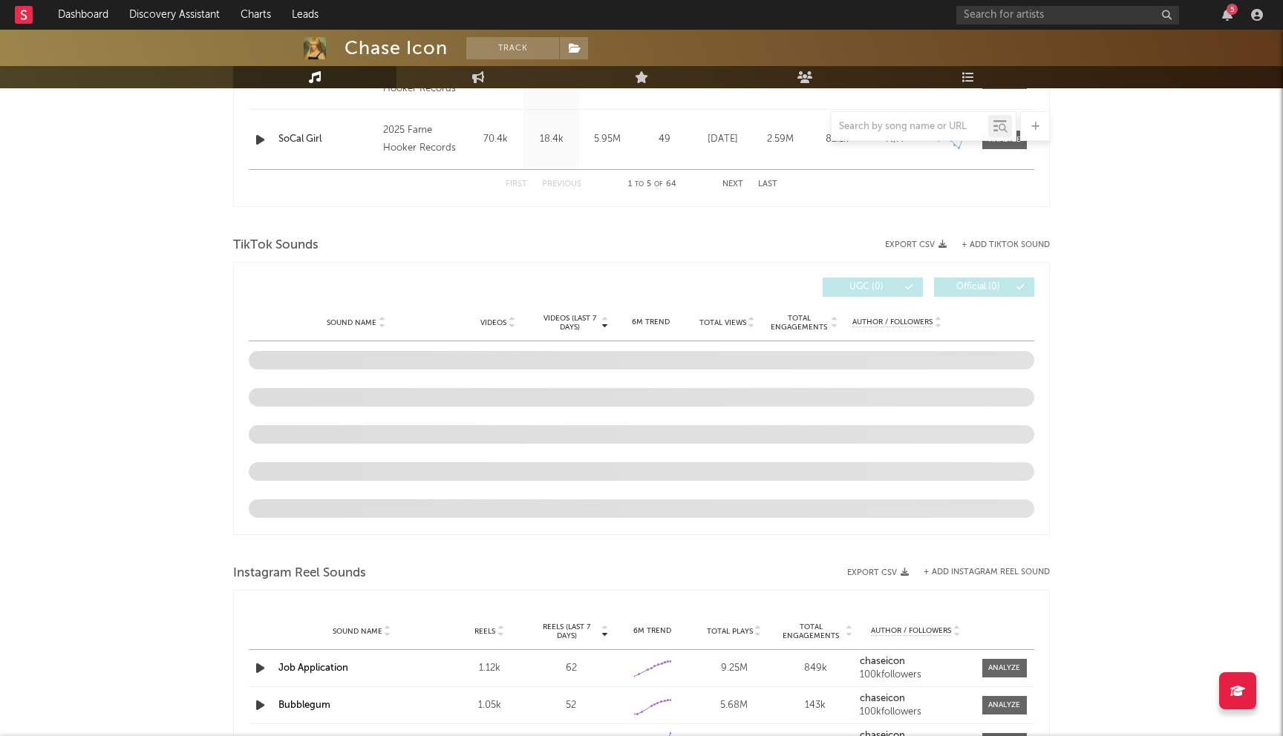
select select "6m"
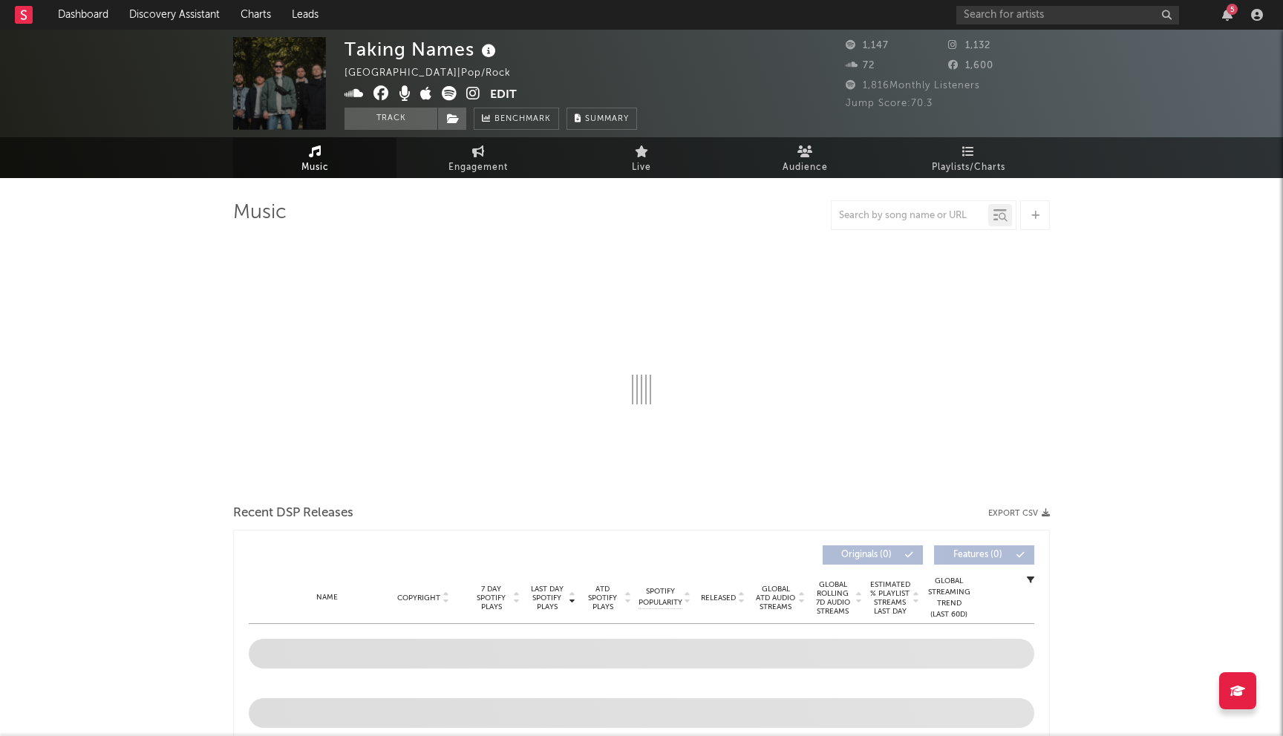
select select "1w"
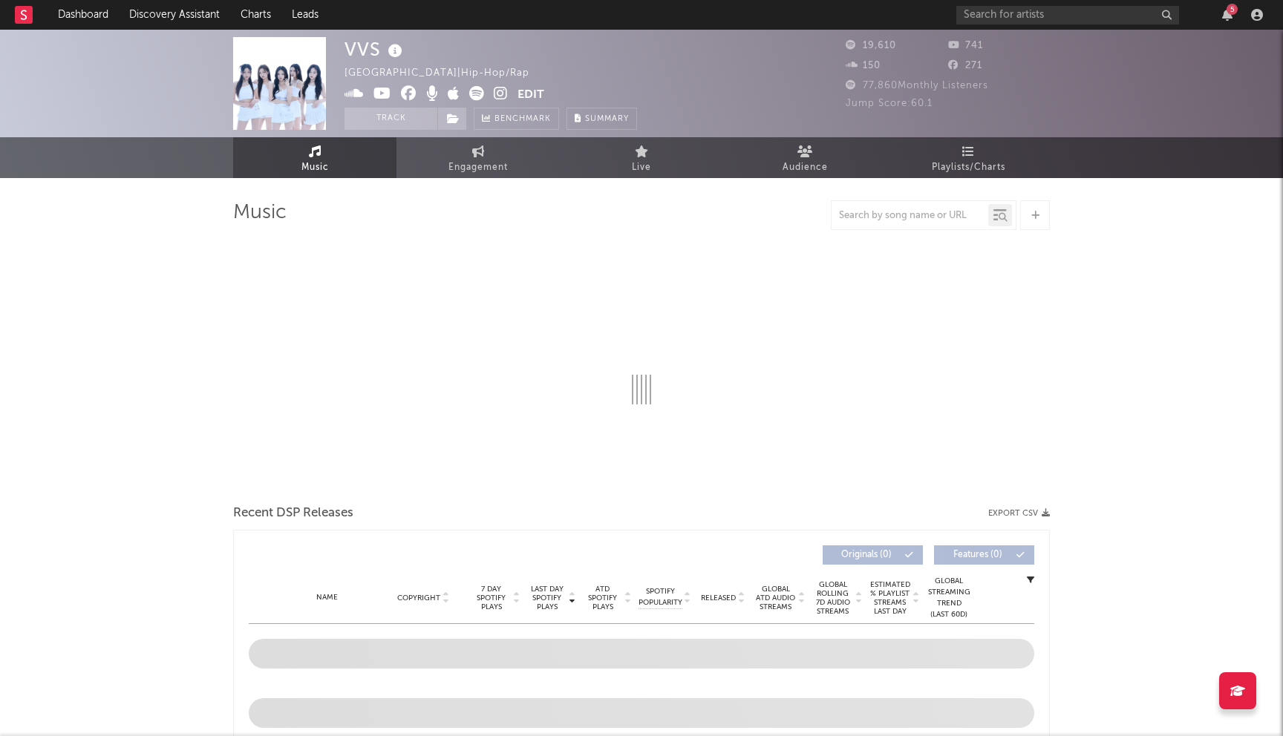
select select "1w"
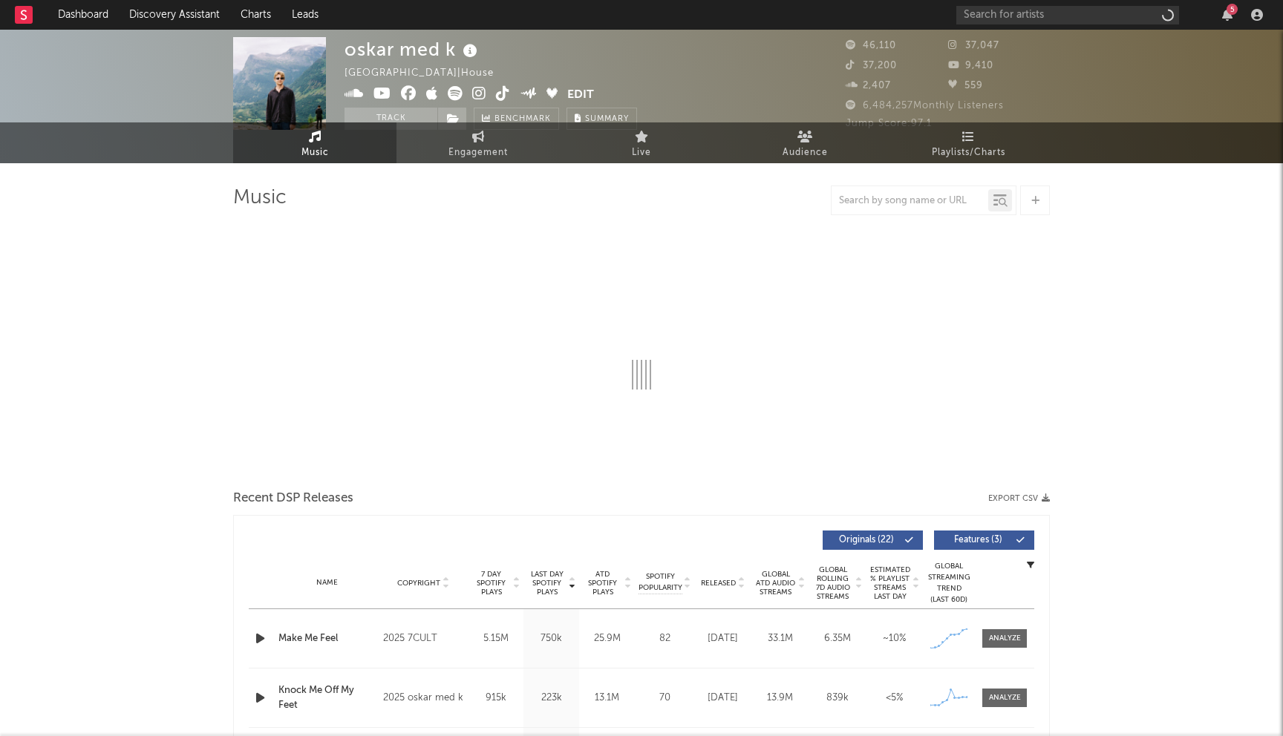
select select "6m"
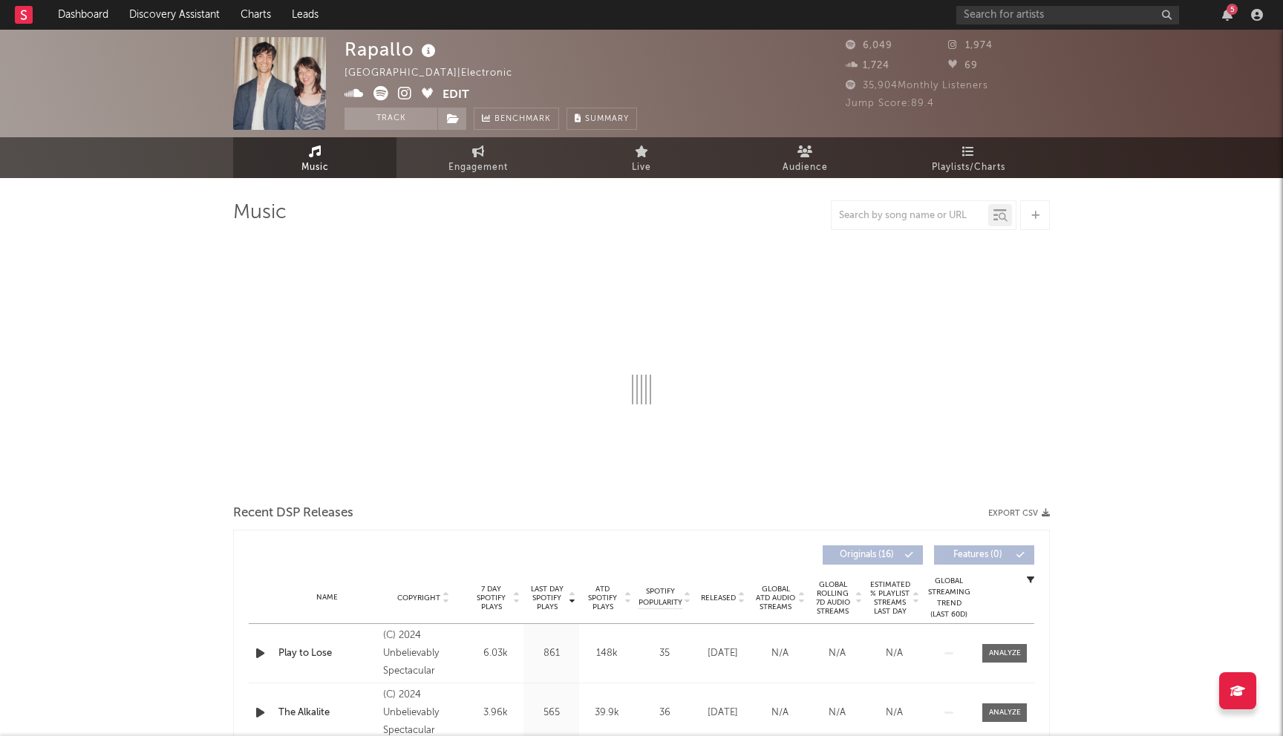
select select "6m"
